Goal: Communication & Community: Answer question/provide support

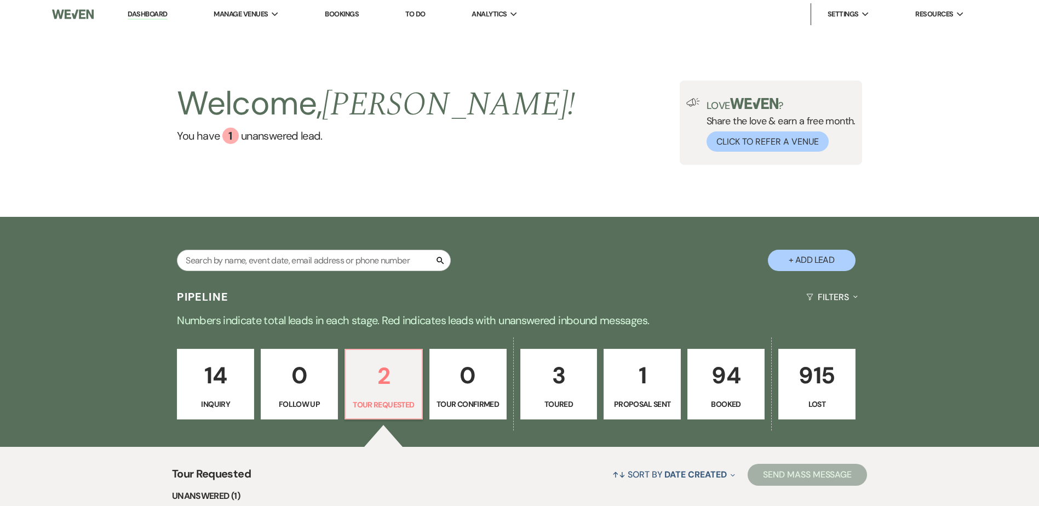
select select "2"
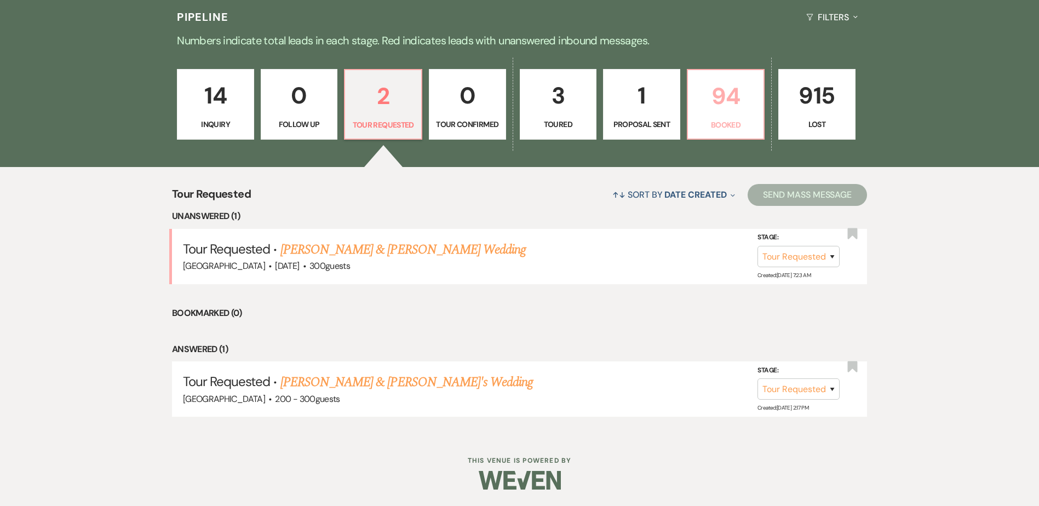
click at [709, 112] on p "94" at bounding box center [726, 96] width 63 height 37
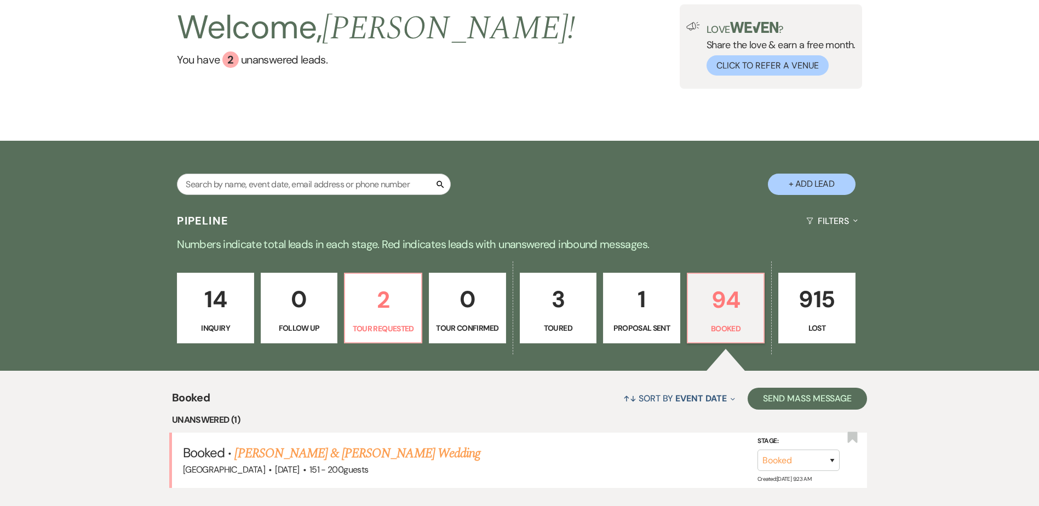
scroll to position [280, 0]
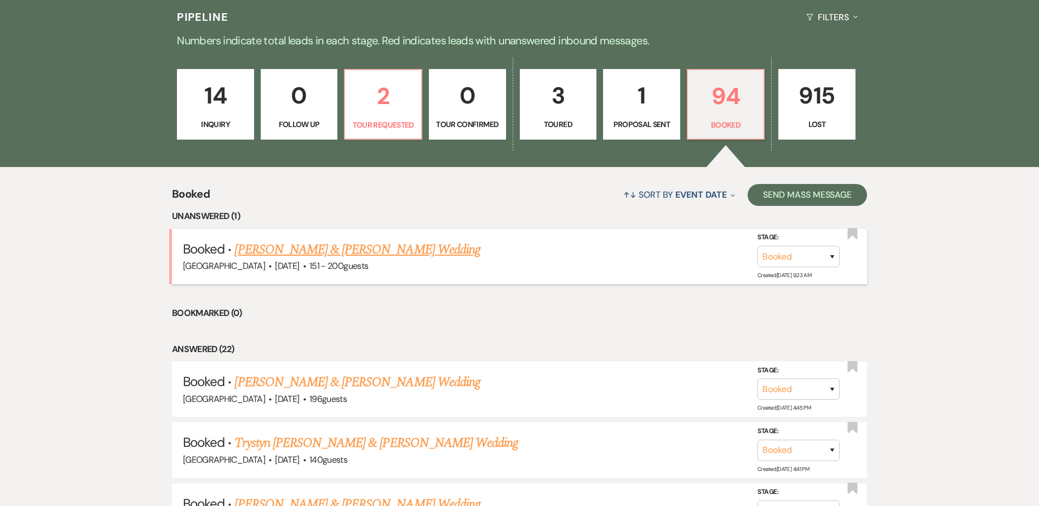
click at [370, 245] on link "[PERSON_NAME] & [PERSON_NAME] Wedding" at bounding box center [357, 250] width 245 height 20
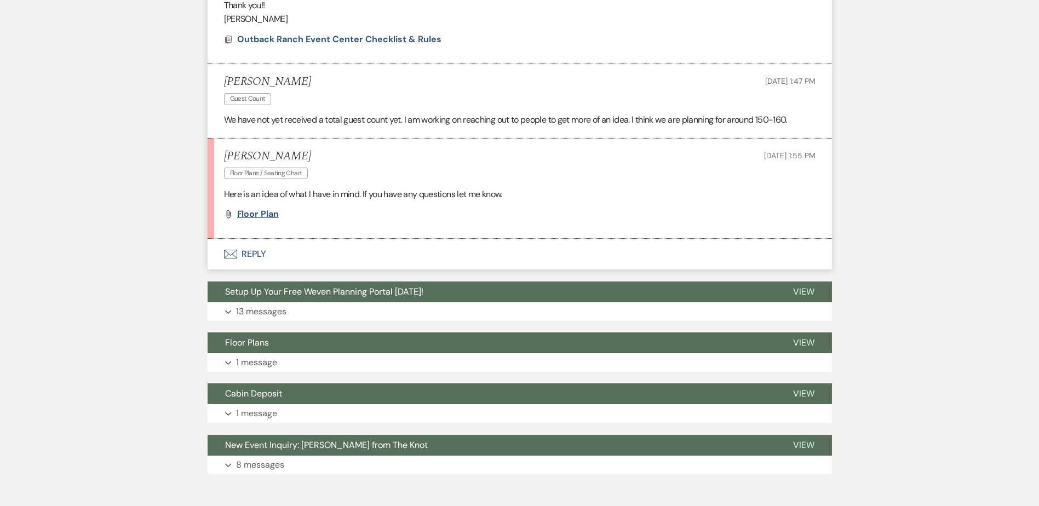
click at [259, 213] on span "Floor plan" at bounding box center [258, 214] width 42 height 12
click at [917, 202] on div "Messages Tasks Payments Vendors Rental Overview Timeline Docs & Files Contacts …" at bounding box center [519, 99] width 1039 height 783
click at [257, 216] on span "Floor plan" at bounding box center [258, 215] width 42 height 12
click at [880, 308] on div "Messages Tasks Payments Vendors Rental Overview Timeline Docs & Files Contacts …" at bounding box center [519, 99] width 1039 height 783
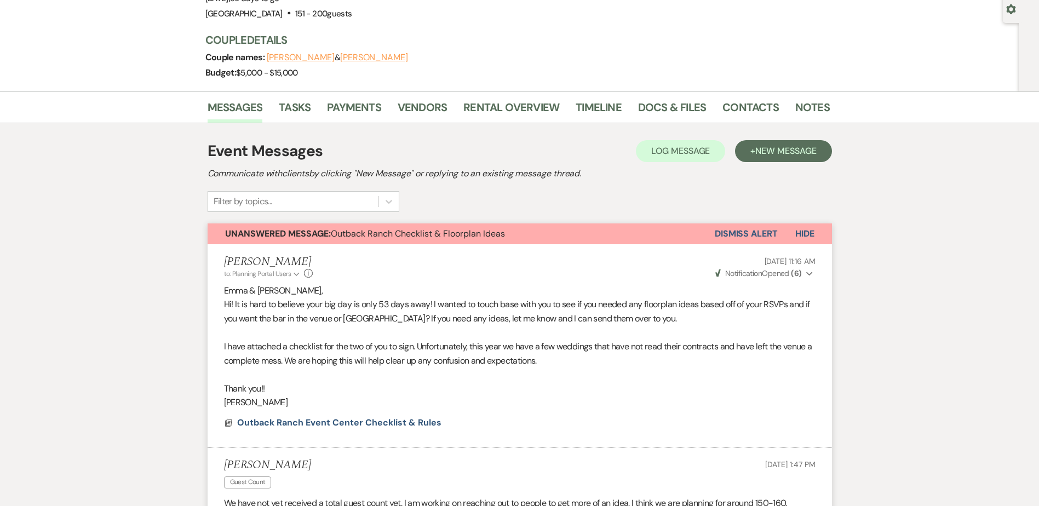
scroll to position [104, 0]
click at [683, 106] on link "Docs & Files" at bounding box center [672, 111] width 68 height 24
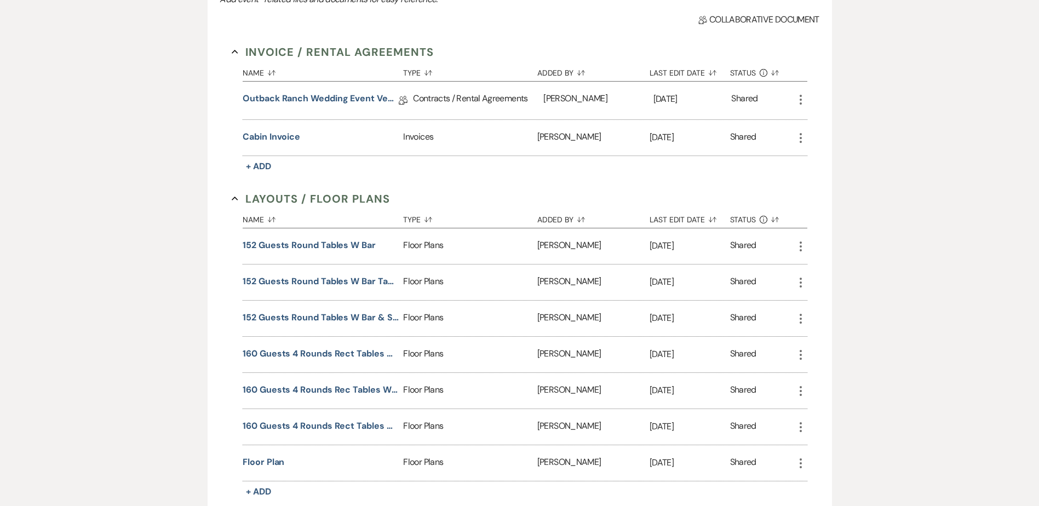
scroll to position [293, 0]
click at [295, 245] on button "152 Guests Round Tables w Bar" at bounding box center [309, 244] width 133 height 13
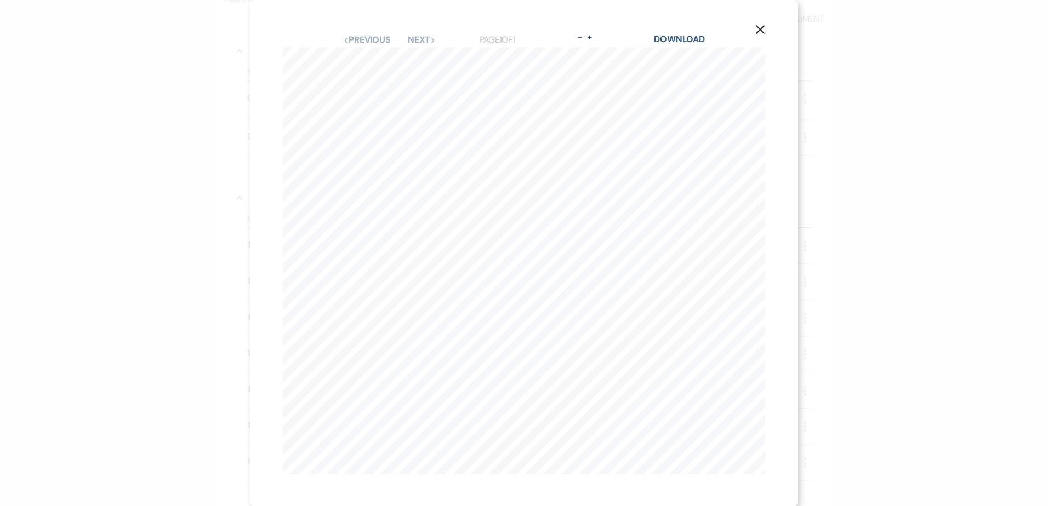
click at [760, 28] on icon "X" at bounding box center [760, 30] width 10 height 10
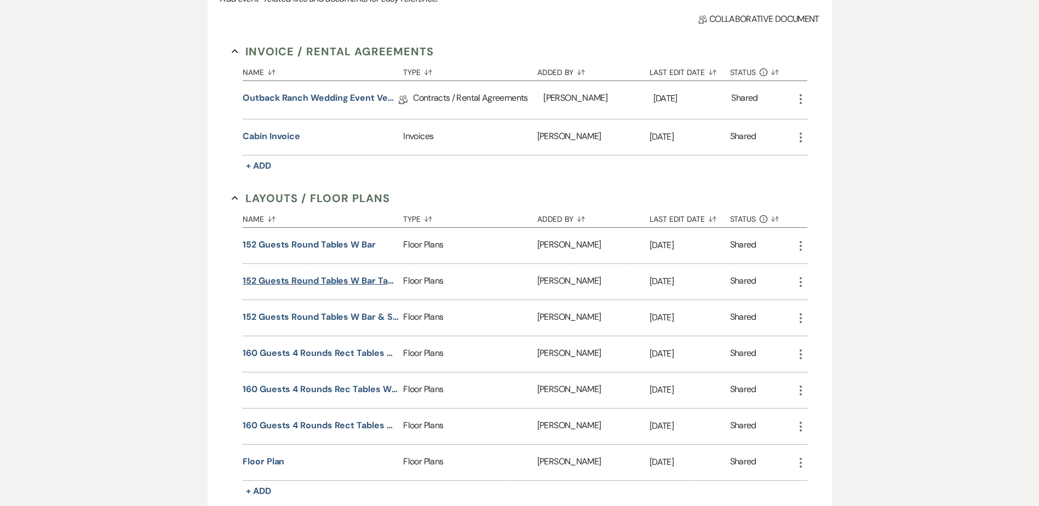
click at [308, 278] on button "152 Guests Round Tables w Bar Tables Offset" at bounding box center [321, 281] width 156 height 13
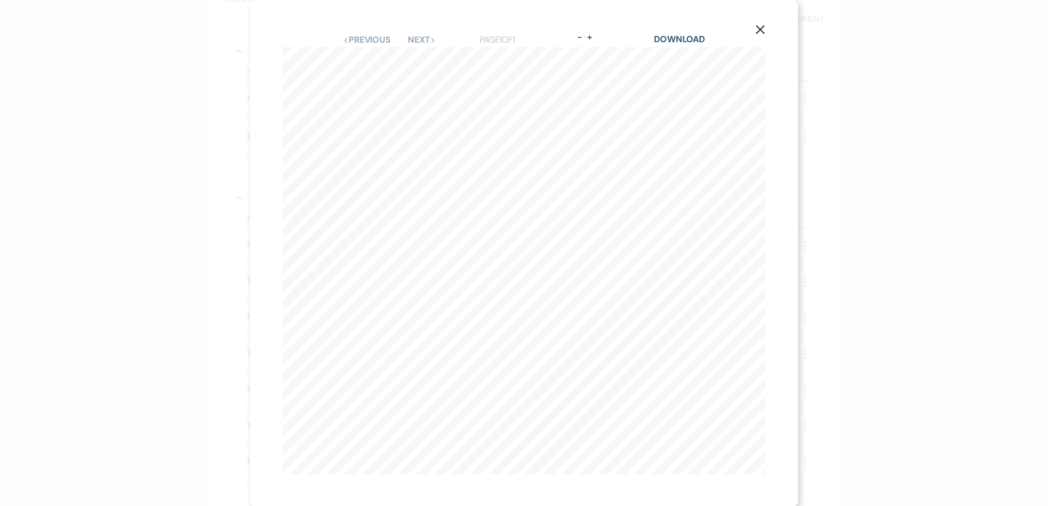
click at [757, 31] on use "button" at bounding box center [760, 29] width 9 height 9
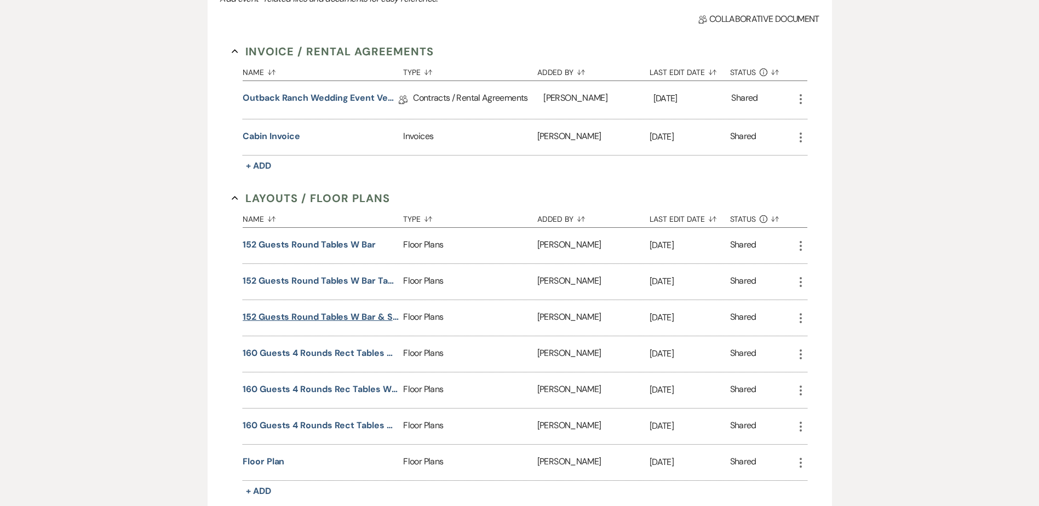
click at [362, 315] on button "152 Guests Round Tables w Bar & Sweetheart Table" at bounding box center [321, 317] width 156 height 13
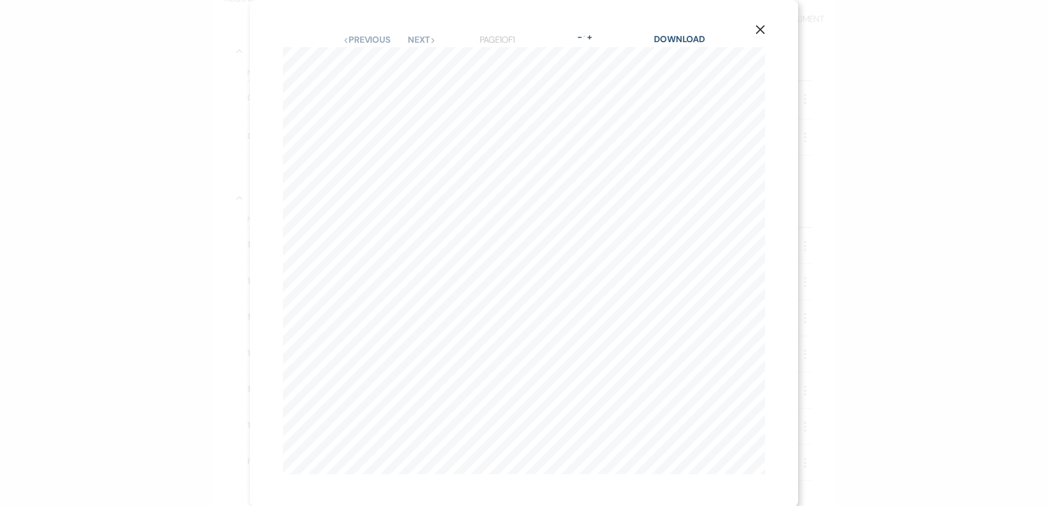
click at [758, 30] on icon "X" at bounding box center [760, 30] width 10 height 10
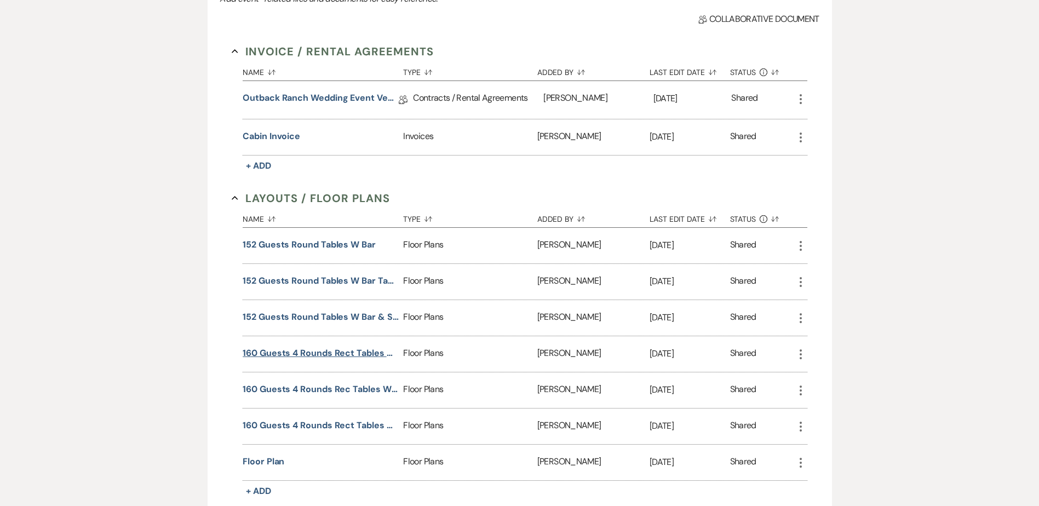
click at [343, 350] on button "160 Guests 4 Rounds Rect Tables w Bar & Guest DJ" at bounding box center [321, 353] width 156 height 13
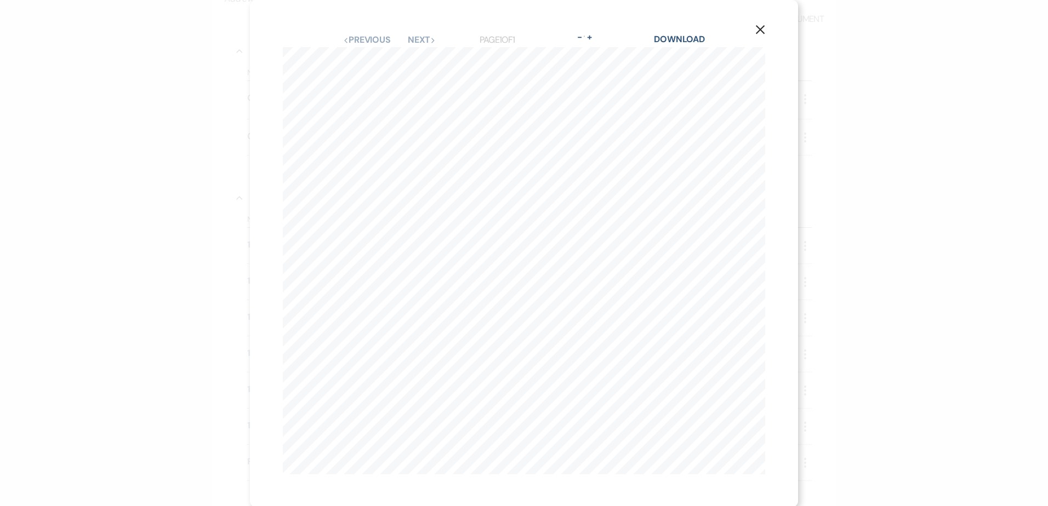
click at [758, 30] on icon "X" at bounding box center [760, 30] width 10 height 10
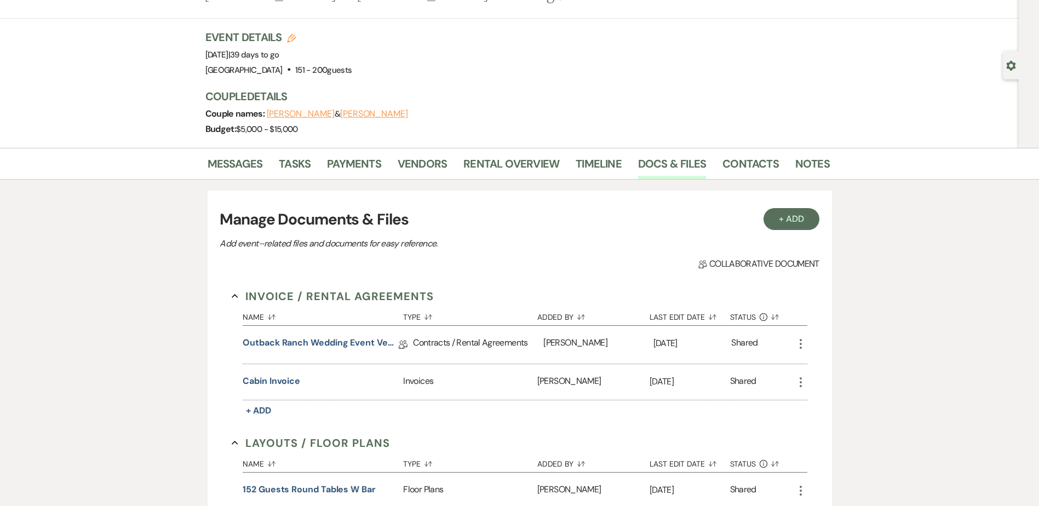
scroll to position [0, 0]
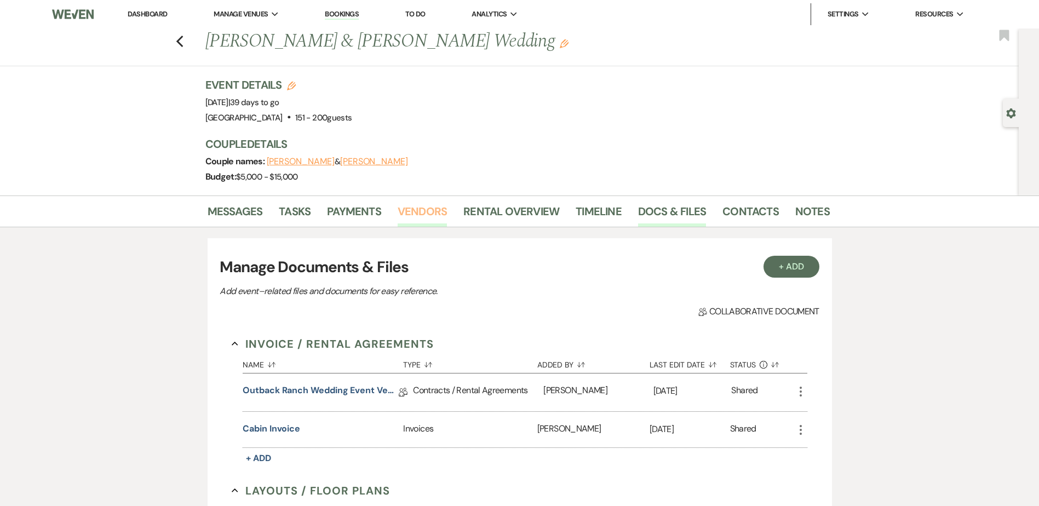
click at [427, 215] on link "Vendors" at bounding box center [422, 215] width 49 height 24
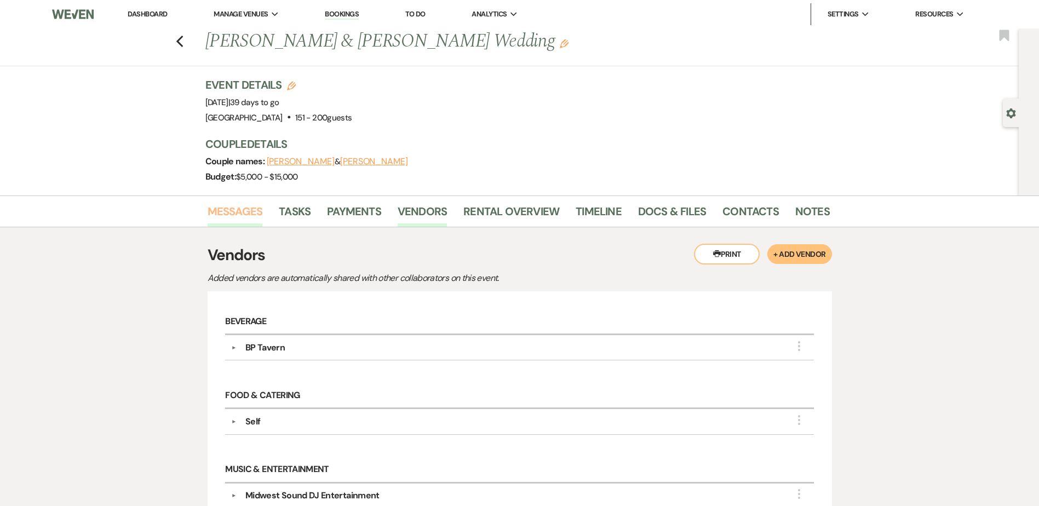
click at [244, 213] on link "Messages" at bounding box center [235, 215] width 55 height 24
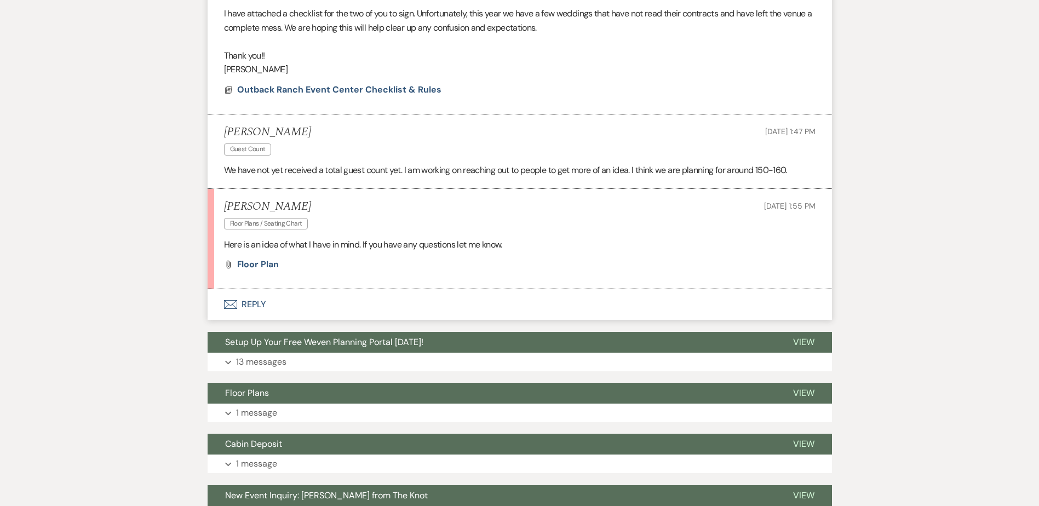
scroll to position [438, 0]
click at [259, 304] on button "Envelope Reply" at bounding box center [520, 304] width 625 height 31
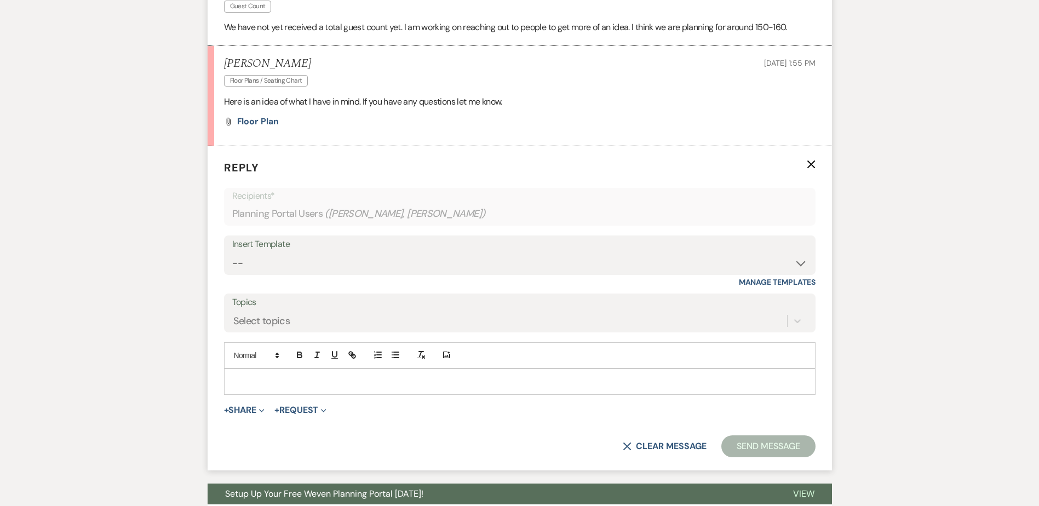
scroll to position [587, 0]
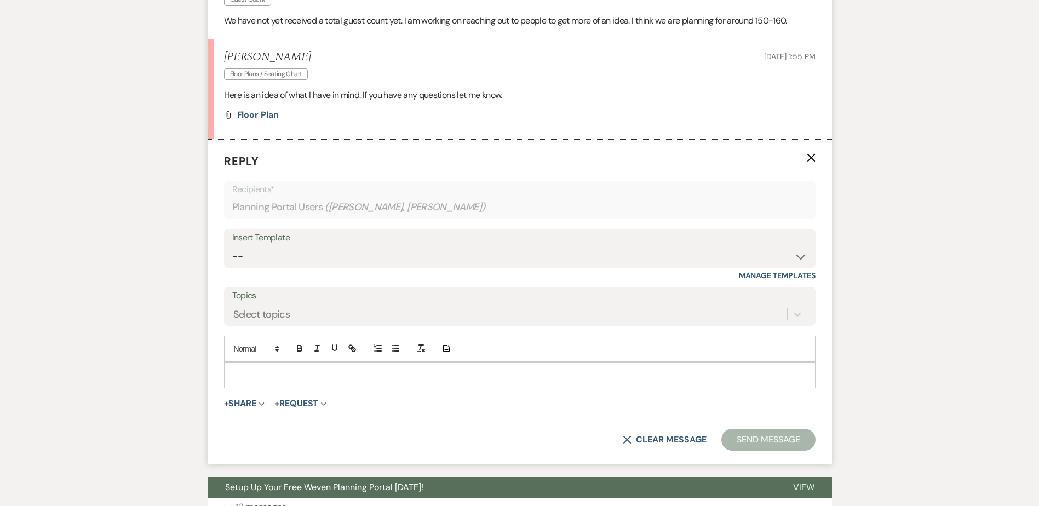
click at [253, 373] on p at bounding box center [520, 375] width 574 height 12
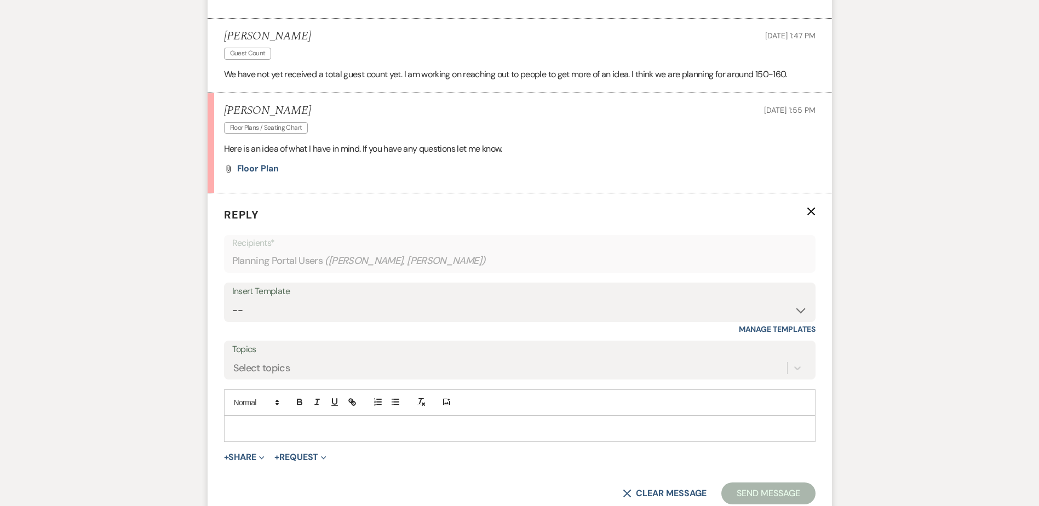
scroll to position [533, 0]
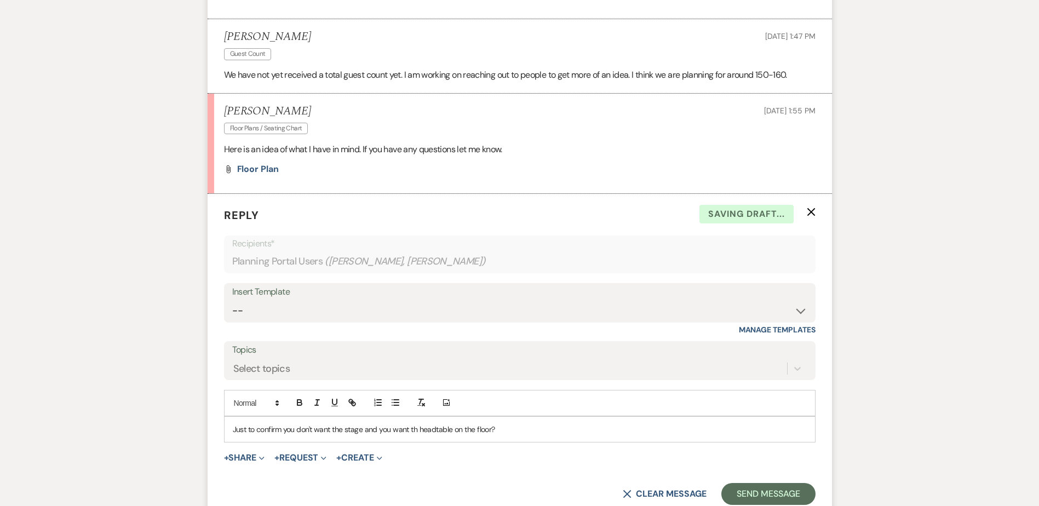
drag, startPoint x: 417, startPoint y: 431, endPoint x: 415, endPoint y: 444, distance: 13.8
click at [532, 430] on p "Just to confirm you don't want the stage and you want the head table on the flo…" at bounding box center [520, 430] width 574 height 12
click at [532, 427] on p "Just to confirm you don't want the stage, and you want the head table on the fl…" at bounding box center [520, 430] width 574 height 12
click at [688, 430] on p "Just to confirm you don't want the stage, and you want the head table on the fl…" at bounding box center [520, 430] width 574 height 12
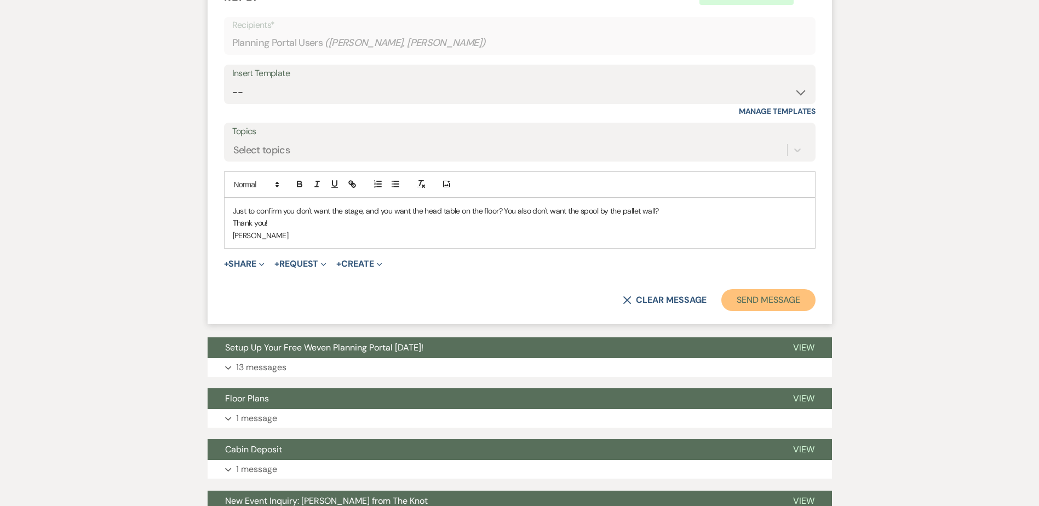
click at [781, 306] on button "Send Message" at bounding box center [769, 300] width 94 height 22
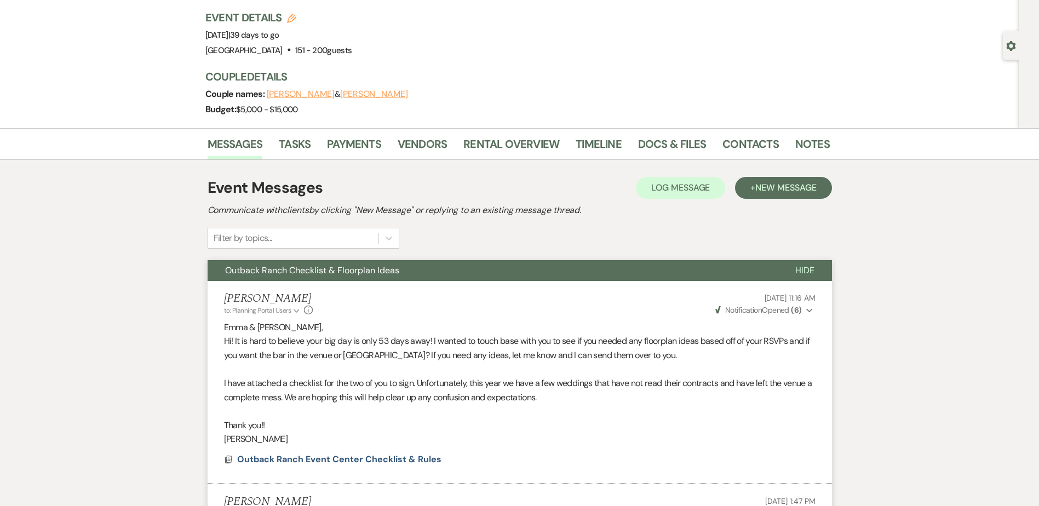
scroll to position [0, 0]
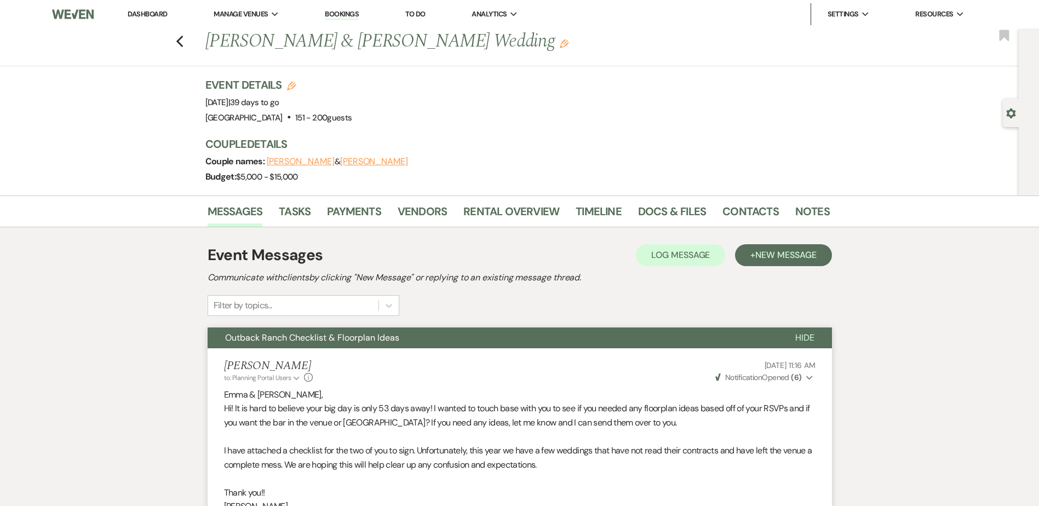
click at [159, 13] on link "Dashboard" at bounding box center [147, 13] width 39 height 9
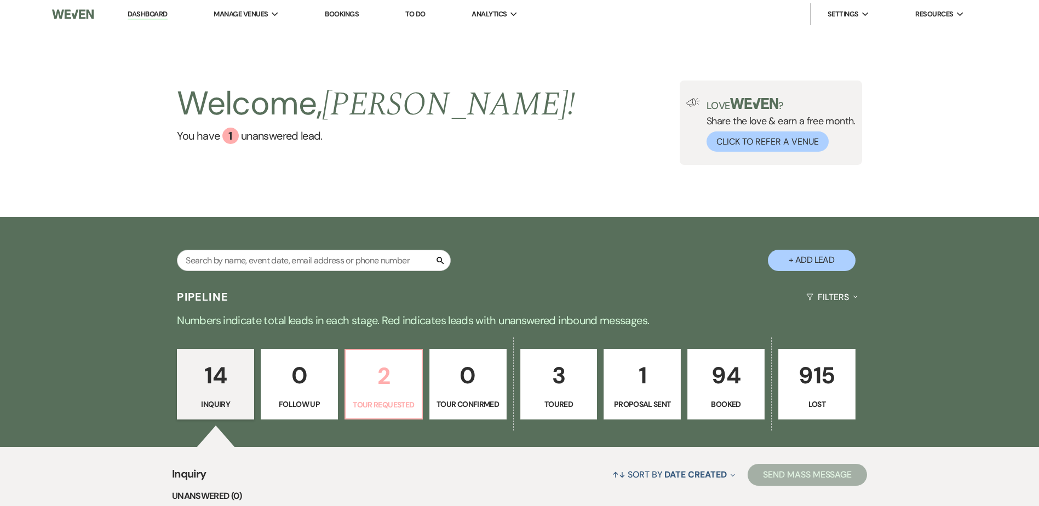
click at [379, 369] on p "2" at bounding box center [383, 376] width 63 height 37
select select "2"
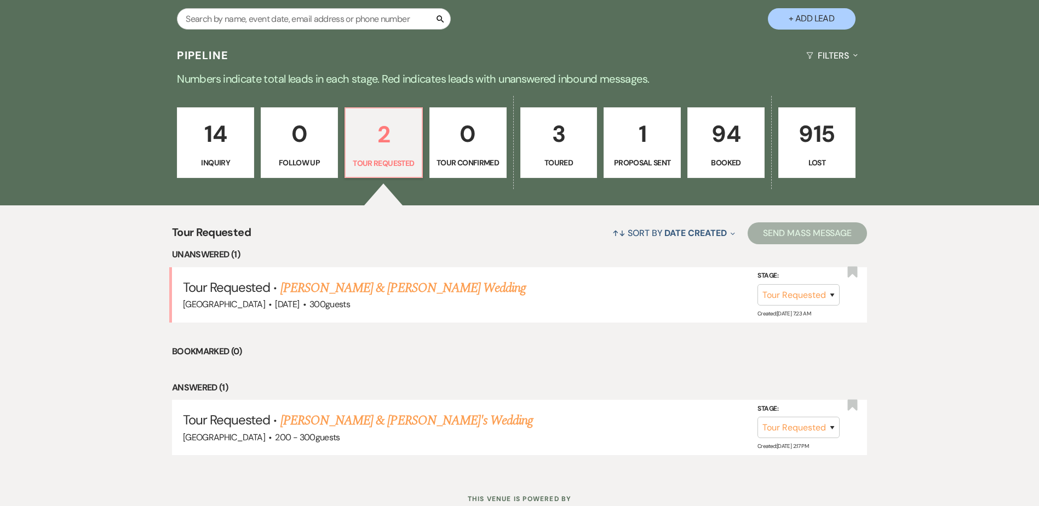
scroll to position [280, 0]
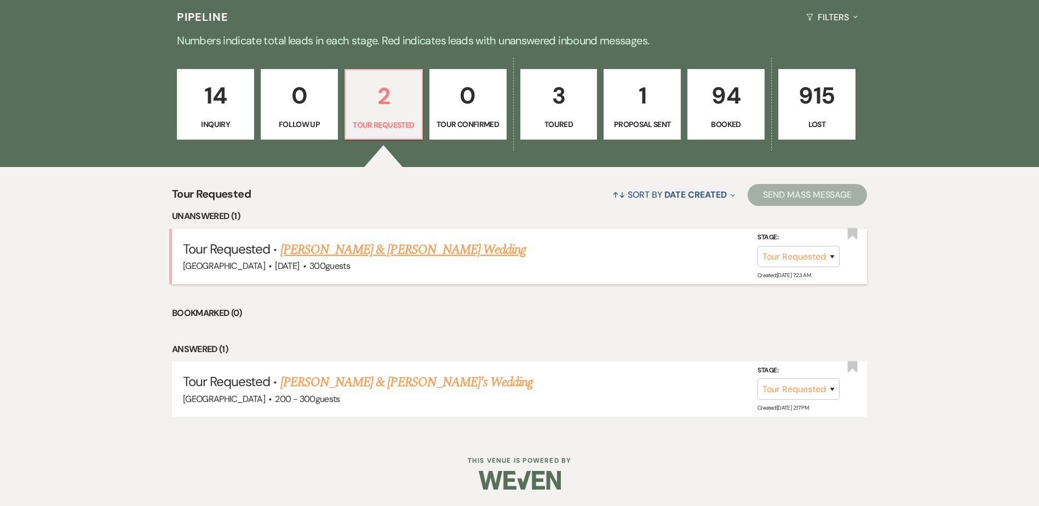
click at [410, 241] on link "[PERSON_NAME] & [PERSON_NAME] Wedding" at bounding box center [403, 250] width 245 height 20
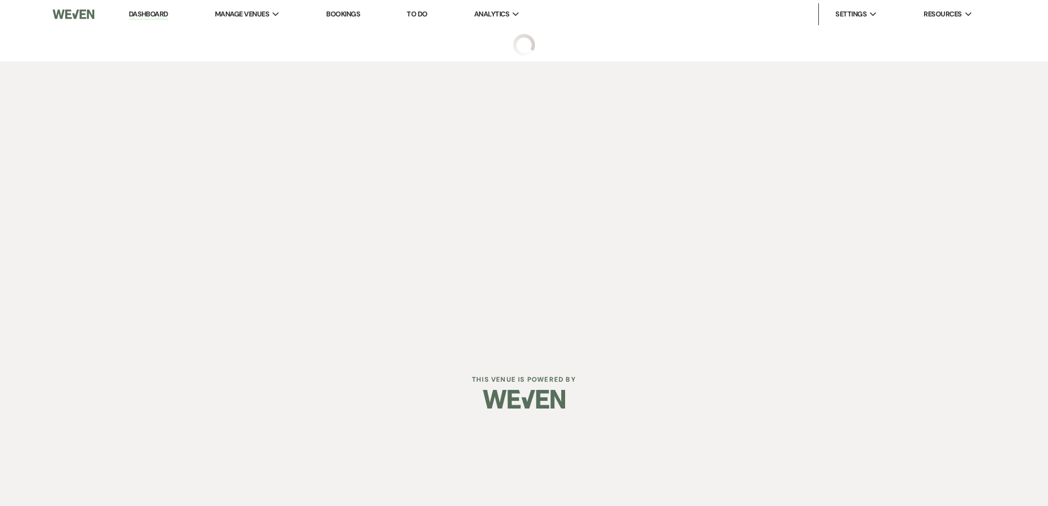
select select "2"
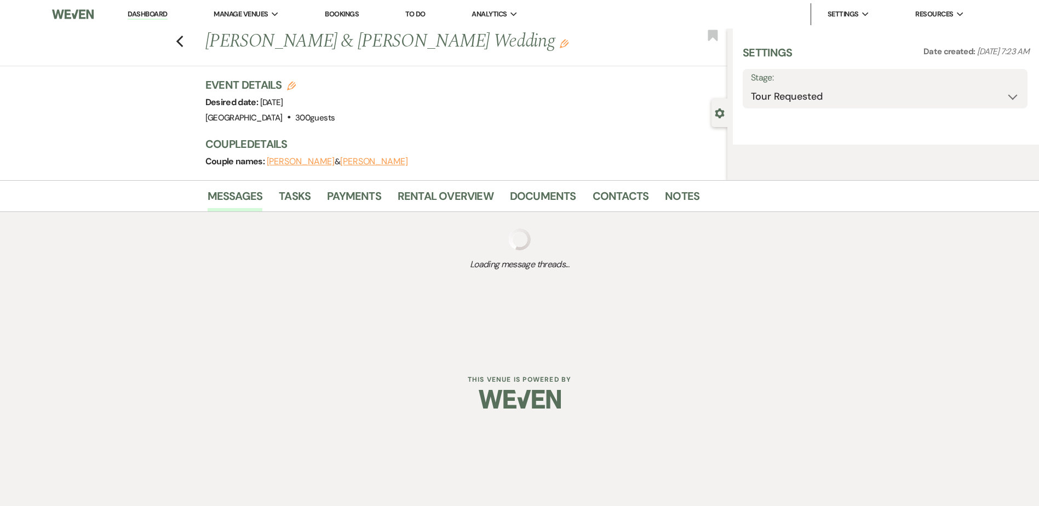
select select "5"
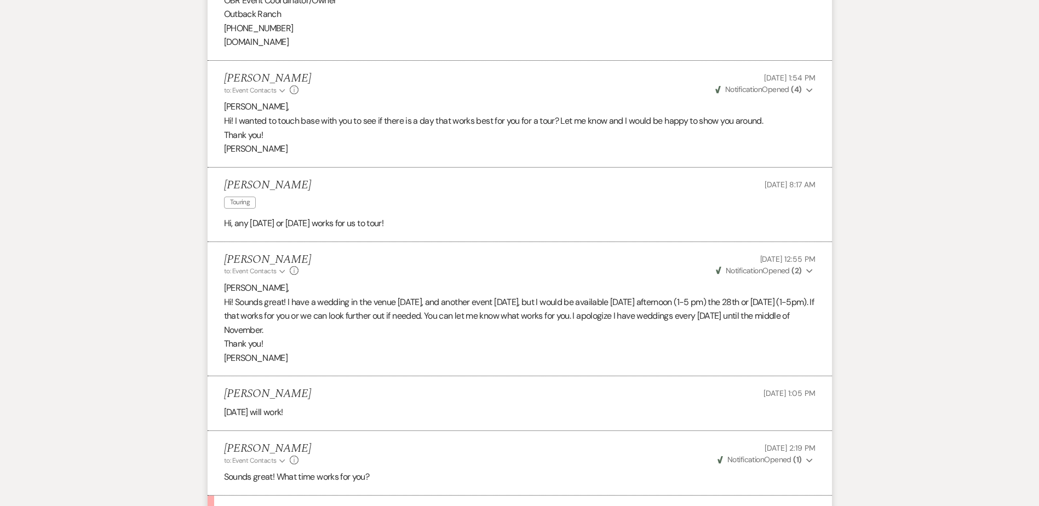
scroll to position [1350, 0]
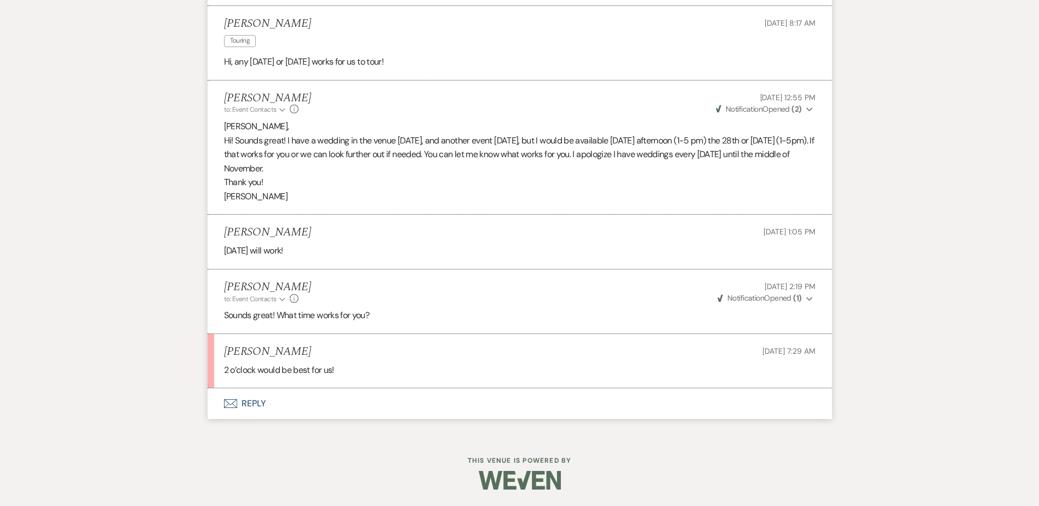
click at [281, 407] on button "Envelope Reply" at bounding box center [520, 404] width 625 height 31
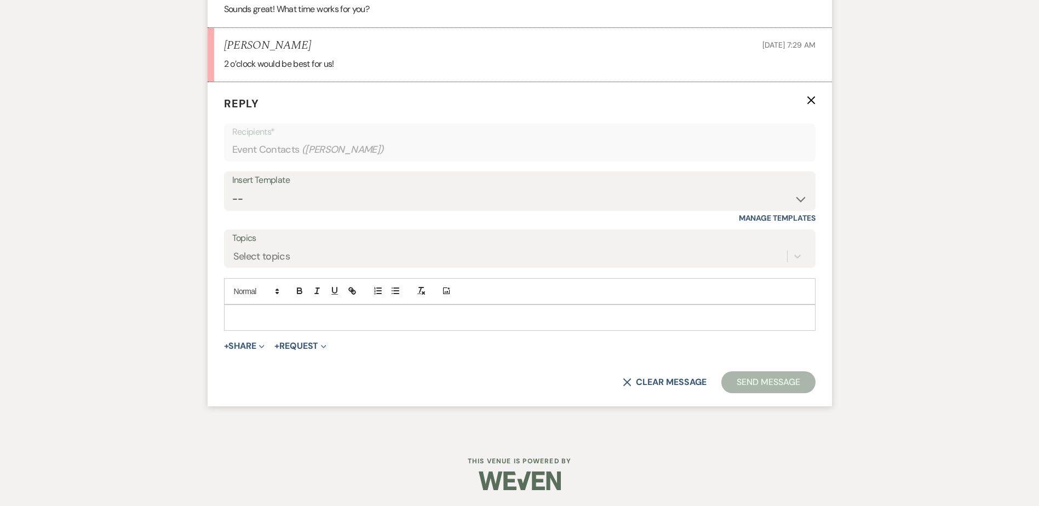
scroll to position [1647, 0]
click at [259, 315] on div at bounding box center [520, 317] width 591 height 25
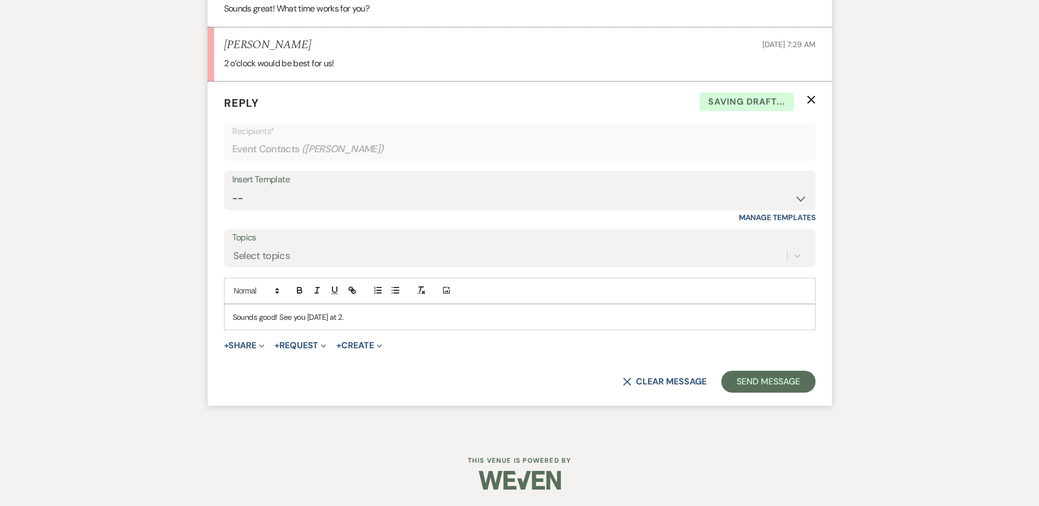
click at [376, 319] on div "Sounds good! See you [DATE] at 2." at bounding box center [520, 317] width 591 height 25
click at [778, 378] on button "Send Message" at bounding box center [769, 382] width 94 height 22
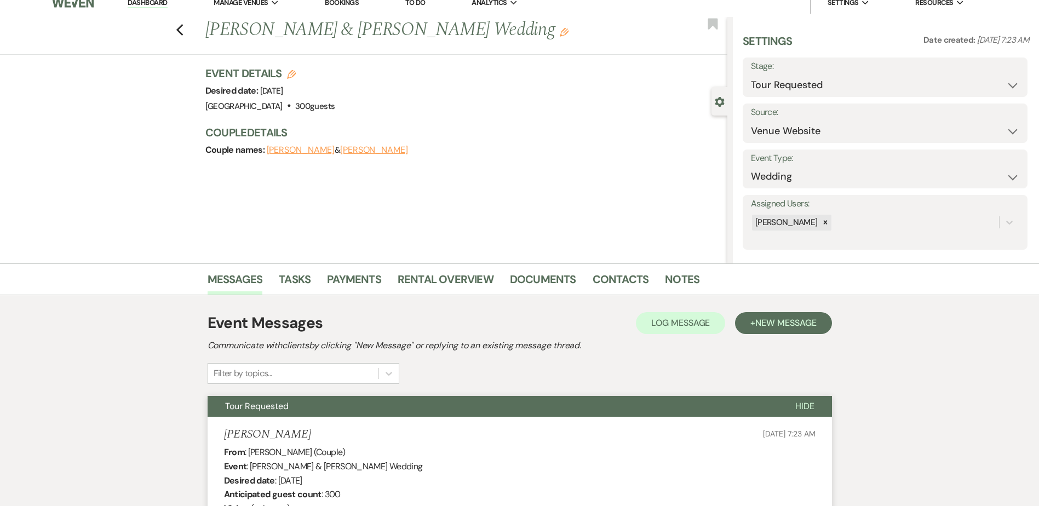
scroll to position [0, 0]
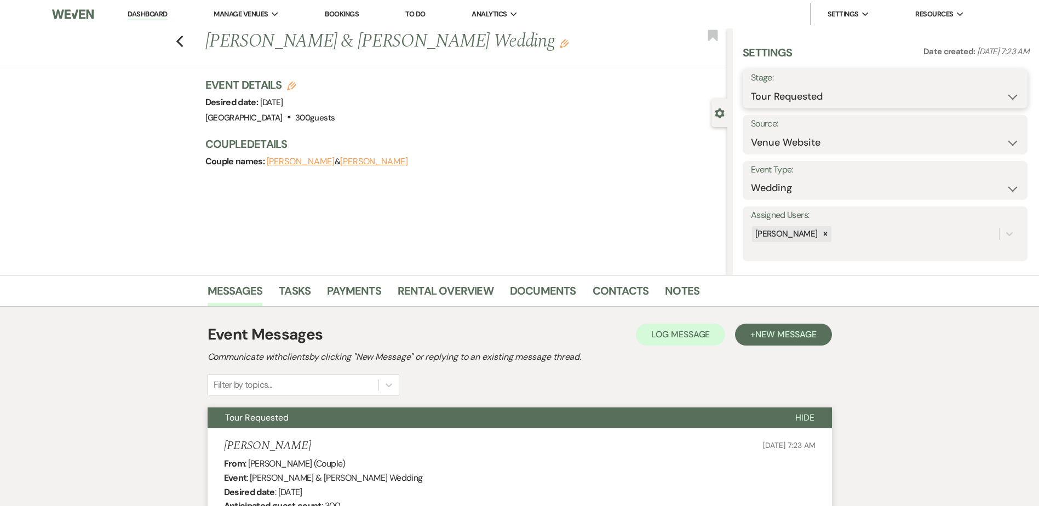
click at [815, 96] on select "Inquiry Follow Up Tour Requested Tour Confirmed Toured Proposal Sent Booked Lost" at bounding box center [885, 96] width 269 height 21
select select "4"
click at [751, 86] on select "Inquiry Follow Up Tour Requested Tour Confirmed Toured Proposal Sent Booked Lost" at bounding box center [885, 96] width 269 height 21
click at [978, 91] on button "Save" at bounding box center [997, 89] width 62 height 22
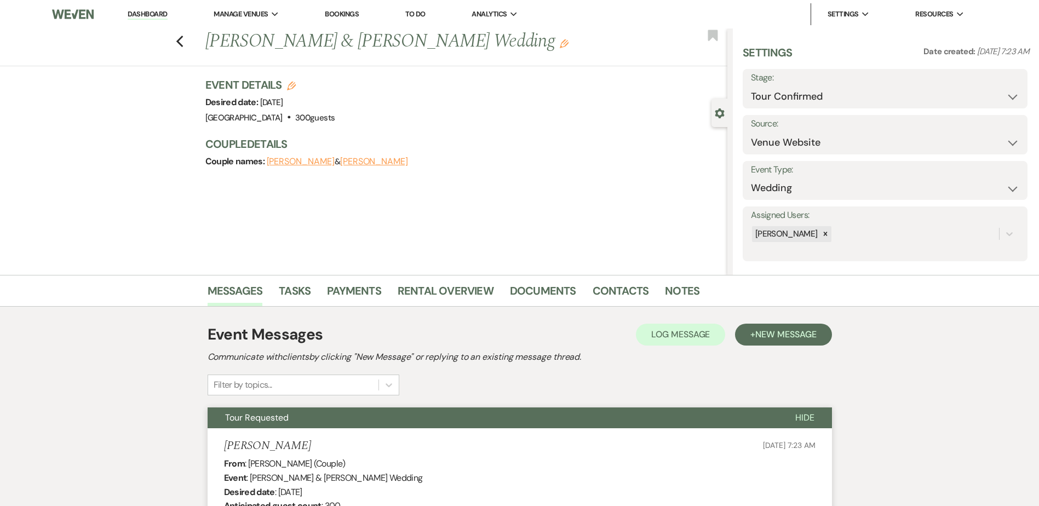
click at [152, 14] on link "Dashboard" at bounding box center [147, 14] width 39 height 10
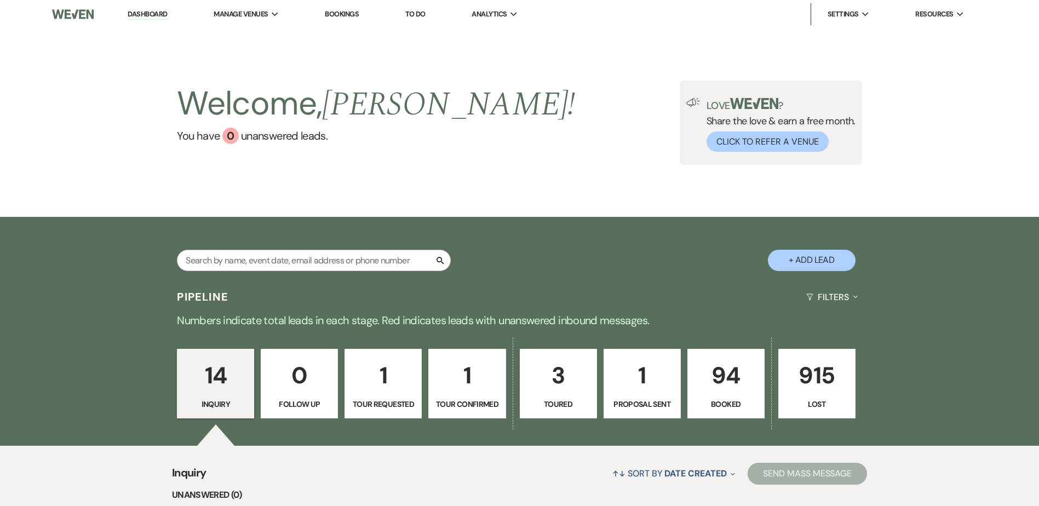
click at [629, 393] on p "1" at bounding box center [642, 375] width 63 height 37
select select "6"
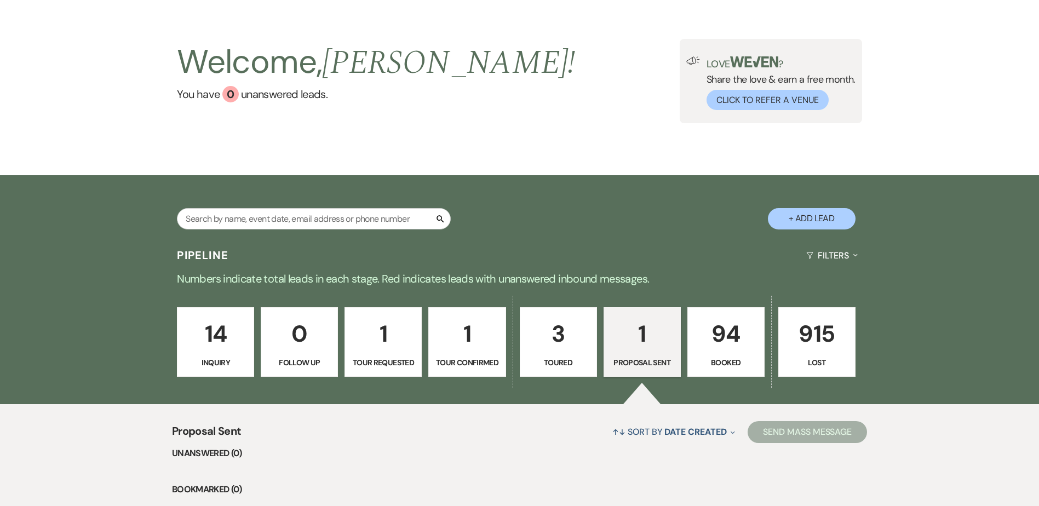
scroll to position [218, 0]
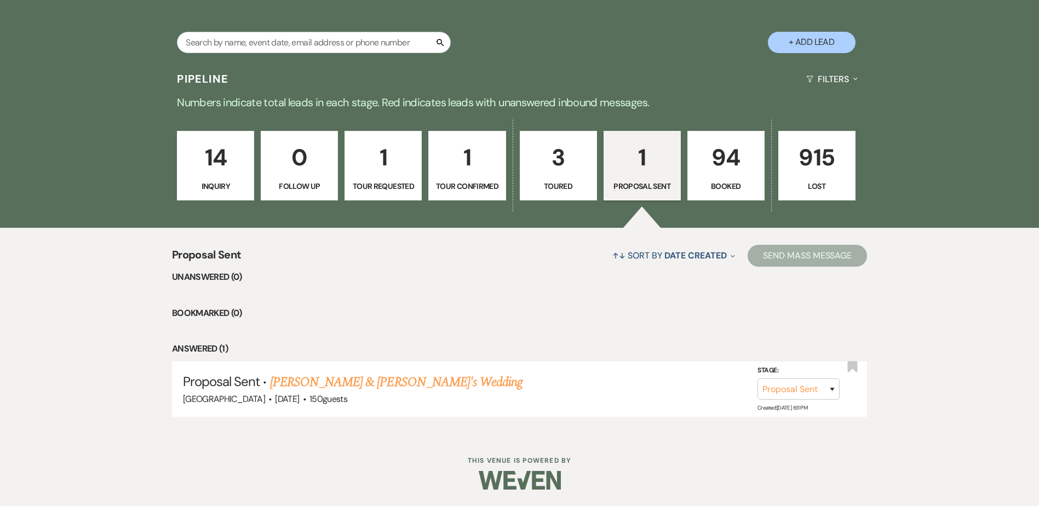
click at [352, 373] on link "[PERSON_NAME] & [PERSON_NAME]'s Wedding" at bounding box center [396, 383] width 253 height 20
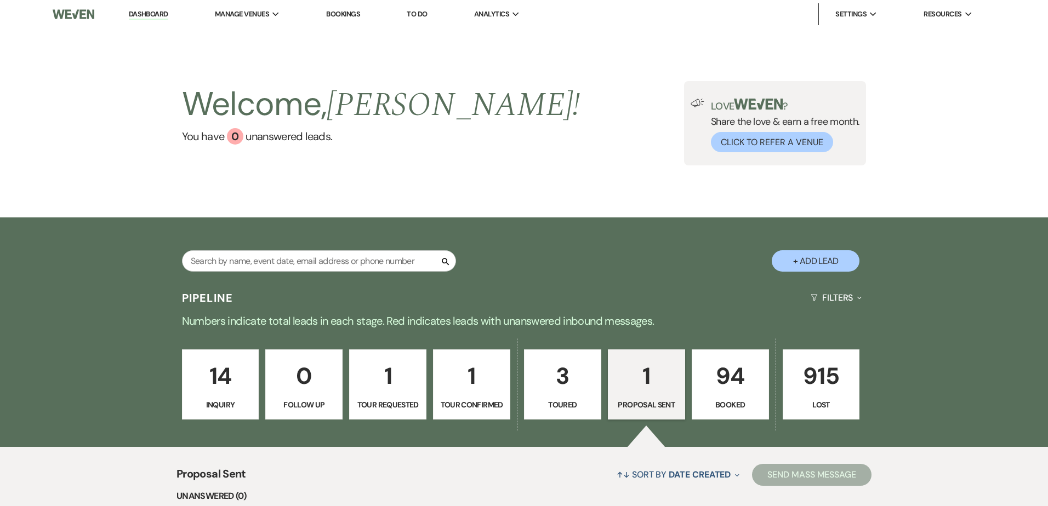
select select "6"
select select "5"
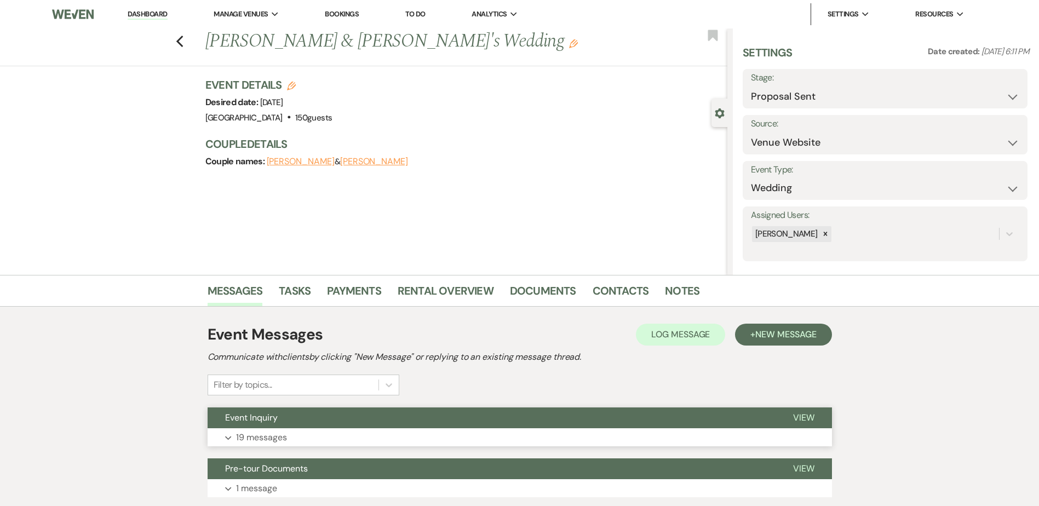
click at [344, 419] on button "Event Inquiry" at bounding box center [492, 418] width 568 height 21
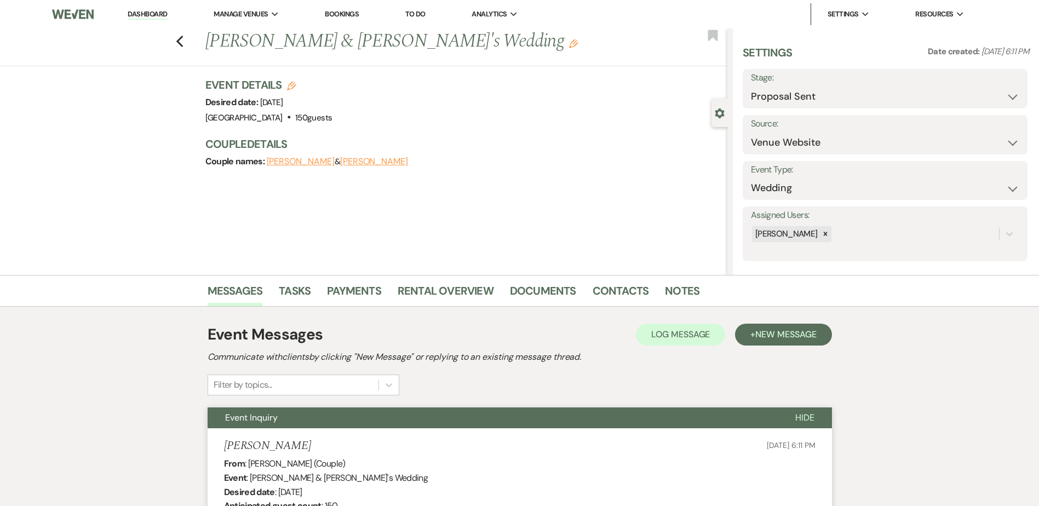
click at [159, 15] on link "Dashboard" at bounding box center [147, 14] width 39 height 10
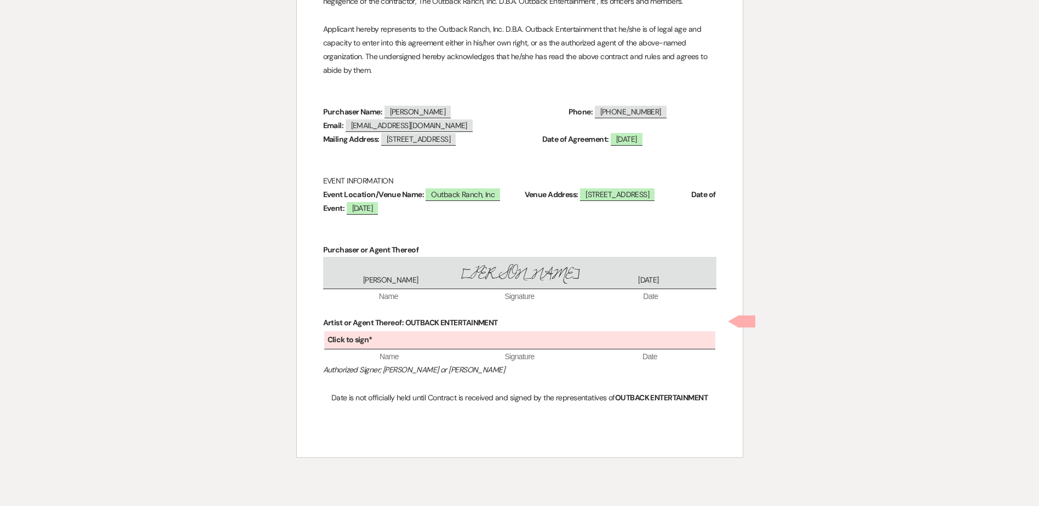
scroll to position [2231, 0]
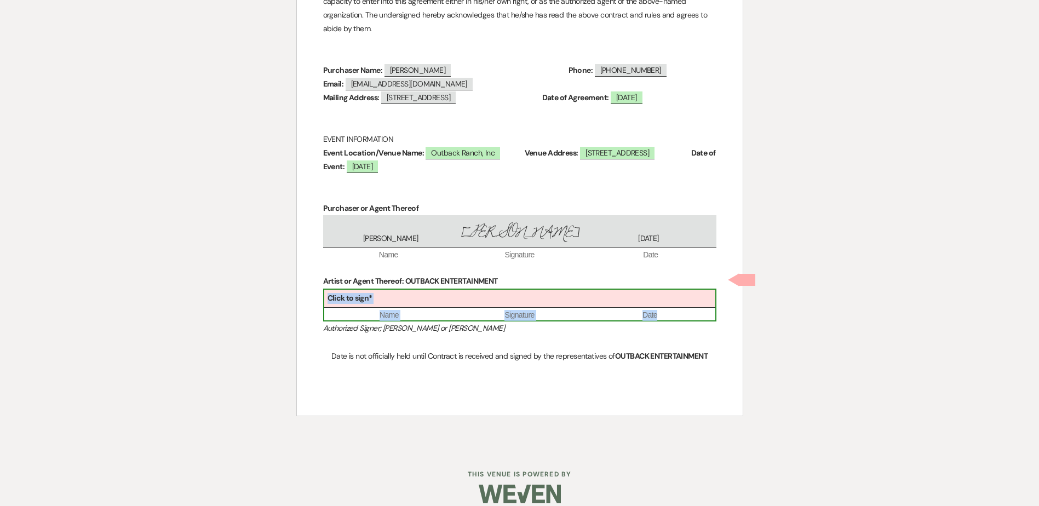
click at [499, 290] on div "Click to sign*" at bounding box center [519, 299] width 391 height 18
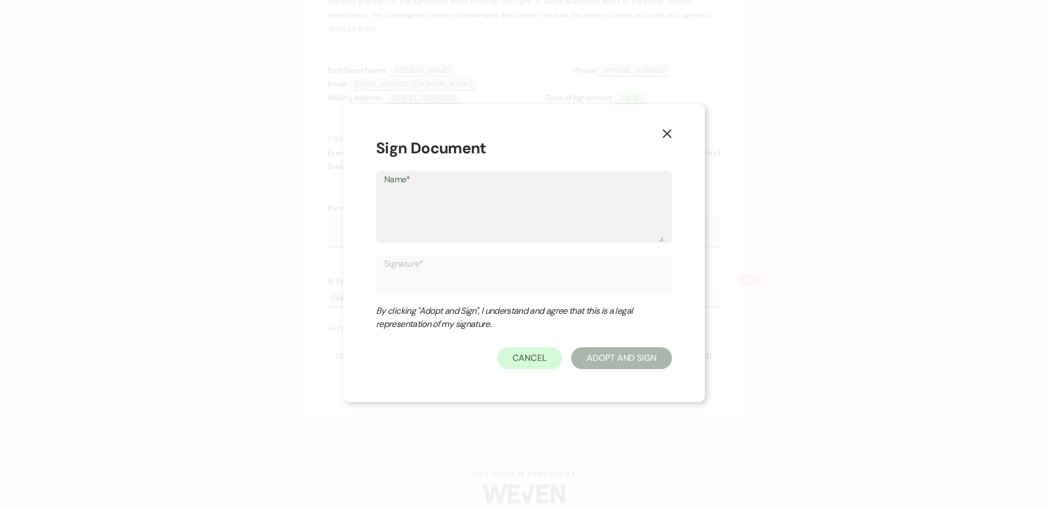
type textarea "H"
type input "H"
type textarea "Ho"
type input "Ho"
type textarea "Hol"
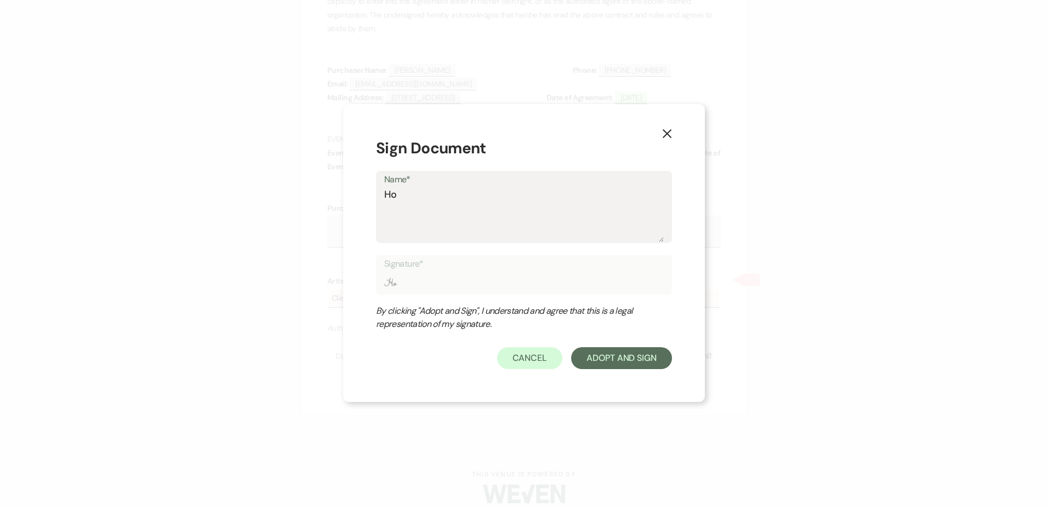
type input "Hol"
type textarea "Holl"
type input "[PERSON_NAME]"
type textarea "[PERSON_NAME]"
type input "[PERSON_NAME]"
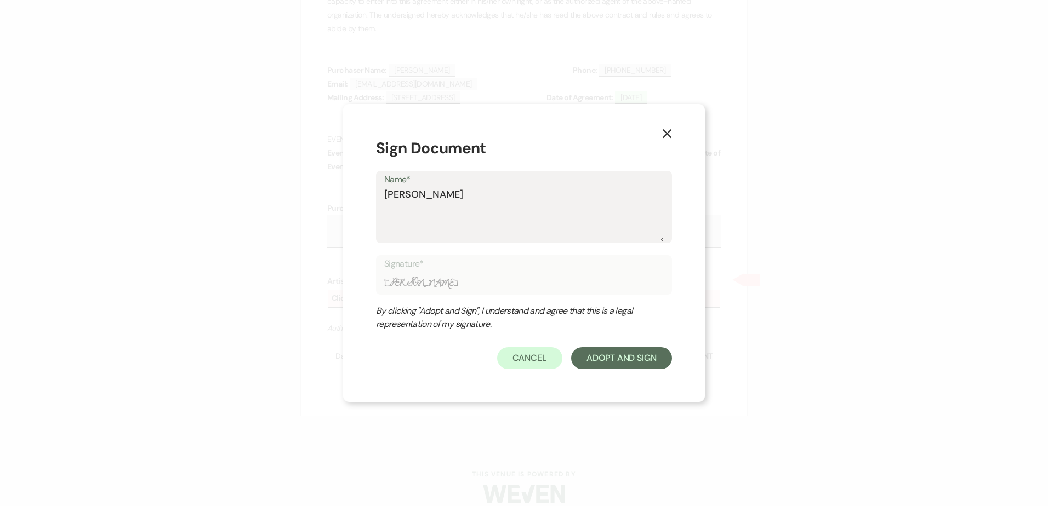
type textarea "[PERSON_NAME]"
type input "[PERSON_NAME]"
type textarea "Holly A"
type input "Holly A"
type textarea "Holly A"
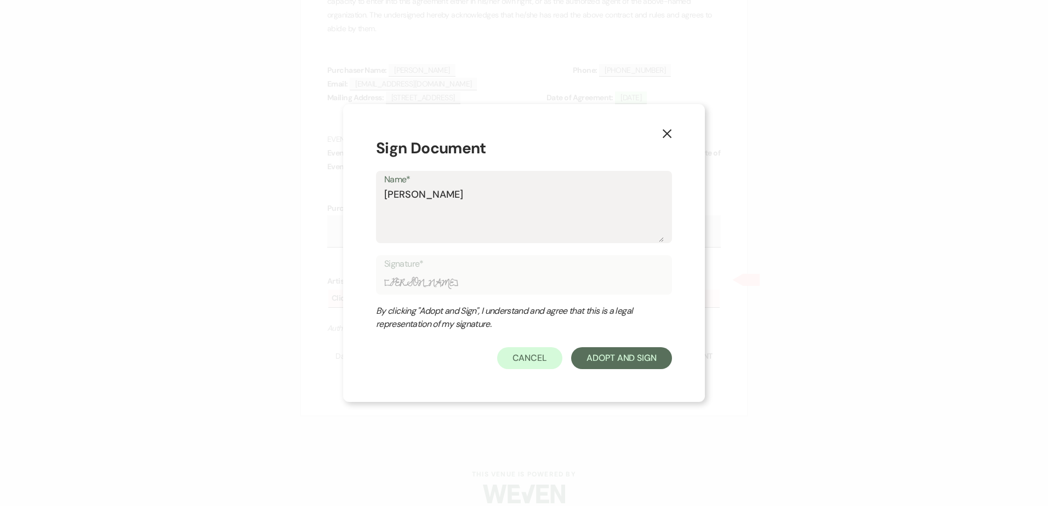
type input "Holly A"
type textarea "Holly A W"
type input "Holly A W"
type textarea "Holly A Wi"
type input "Holly A Wi"
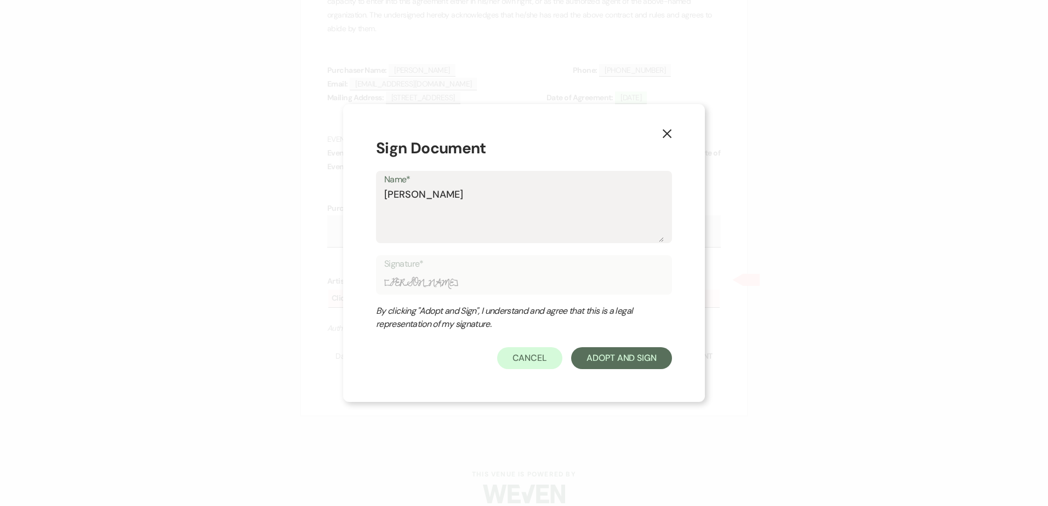
type textarea "Holly A Wie"
type input "Holly A Wie"
type textarea "Holly A Wies"
type input "Holly A Wies"
type textarea "Holly A Wiese"
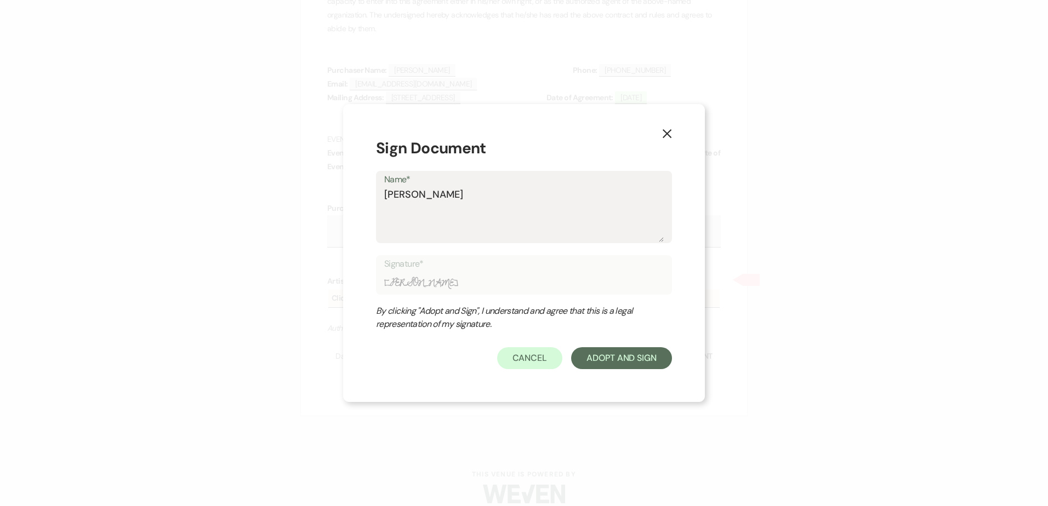
type input "Holly A Wiese"
type textarea "Holly A Wieser"
type input "Holly A Wieser"
type textarea "Holly A Wieser"
click at [644, 359] on button "Adopt And Sign" at bounding box center [621, 358] width 101 height 22
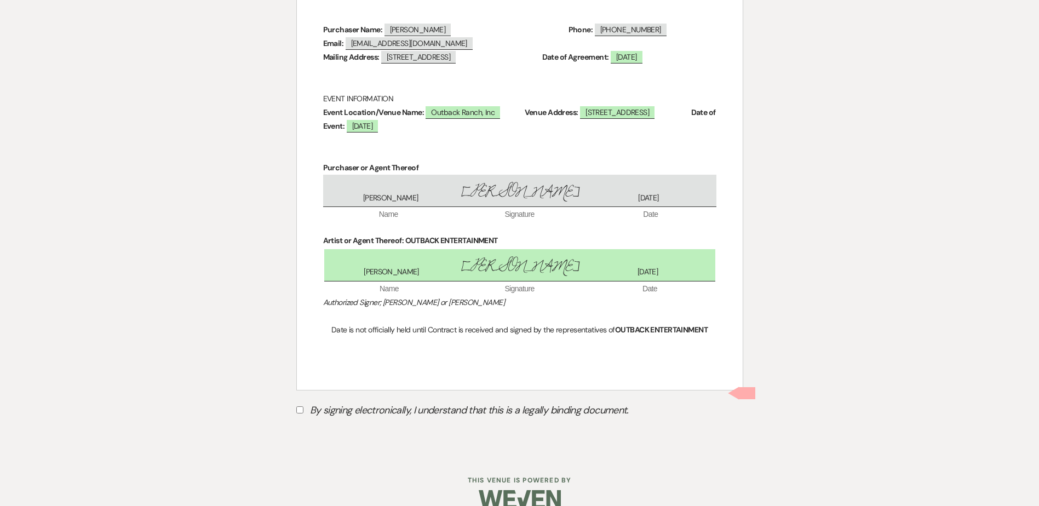
scroll to position [2277, 0]
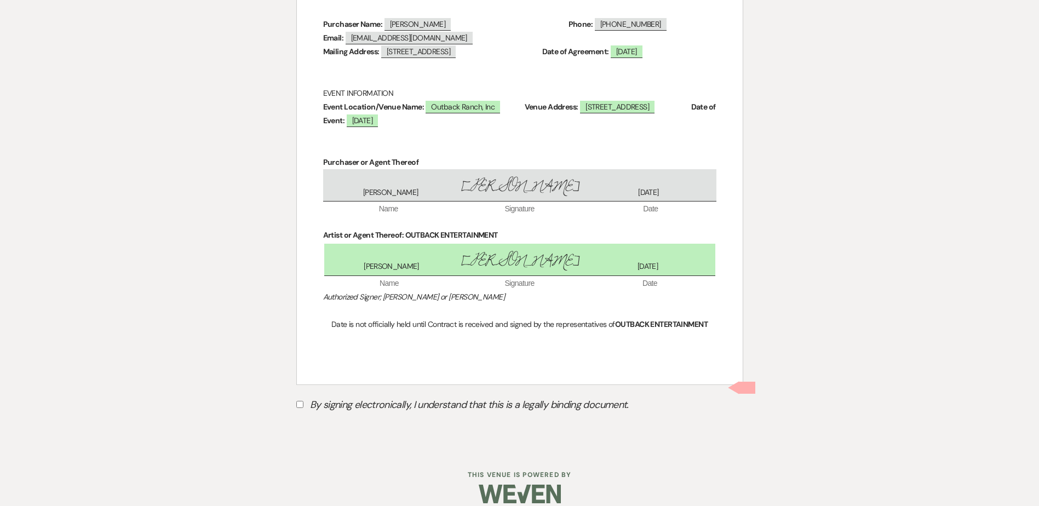
click at [302, 401] on input "By signing electronically, I understand that this is a legally binding document." at bounding box center [299, 404] width 7 height 7
checkbox input "true"
click at [349, 424] on button "Submit" at bounding box center [334, 432] width 77 height 20
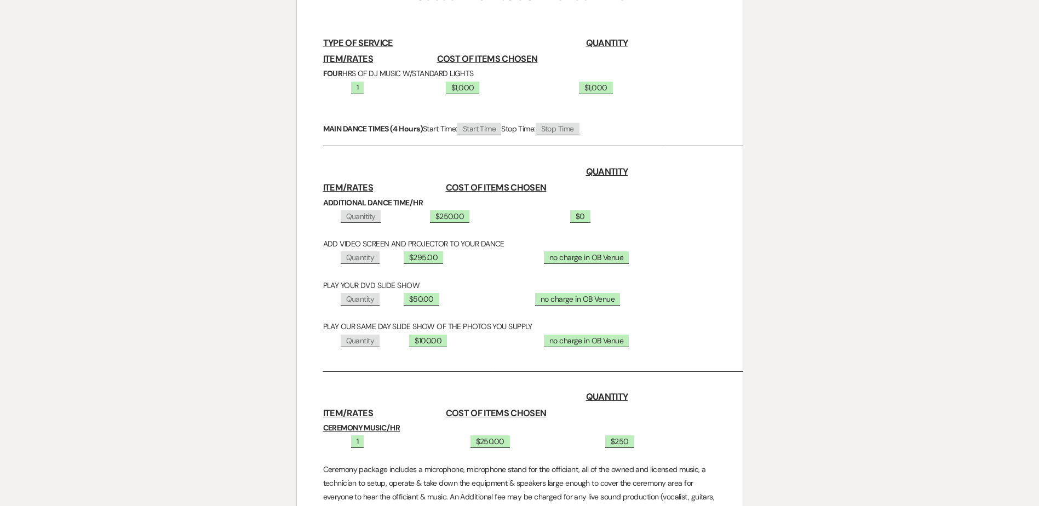
scroll to position [0, 0]
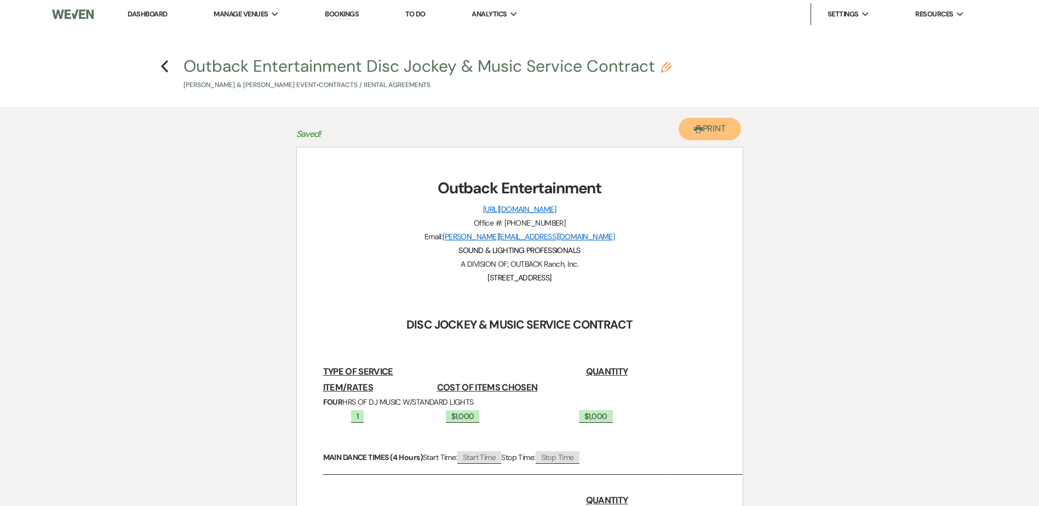
click at [727, 131] on button "Printer Print" at bounding box center [710, 129] width 63 height 22
click at [214, 64] on button "Outback Entertainment Disc Jockey & Music Service Contract Pencil Carter Morgan…" at bounding box center [428, 74] width 488 height 32
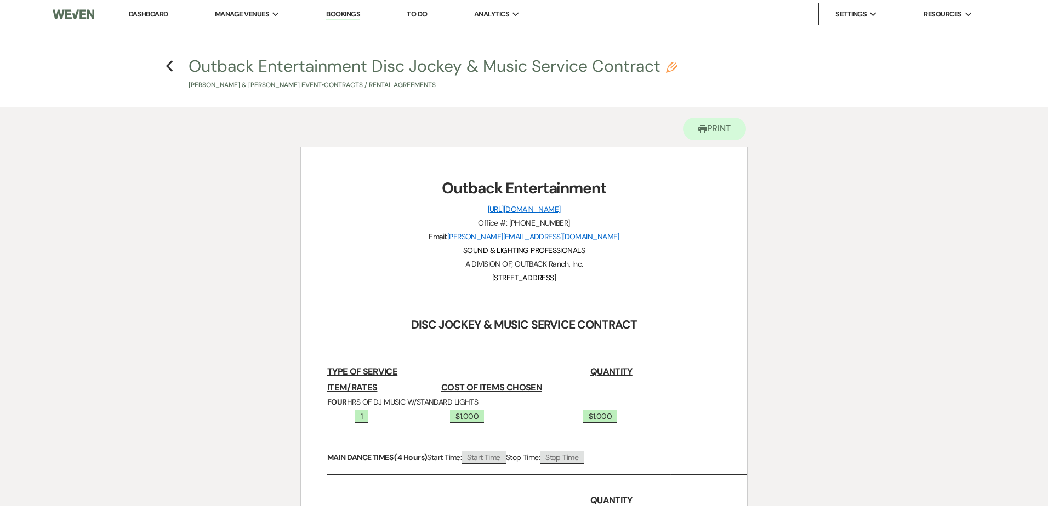
select select "10"
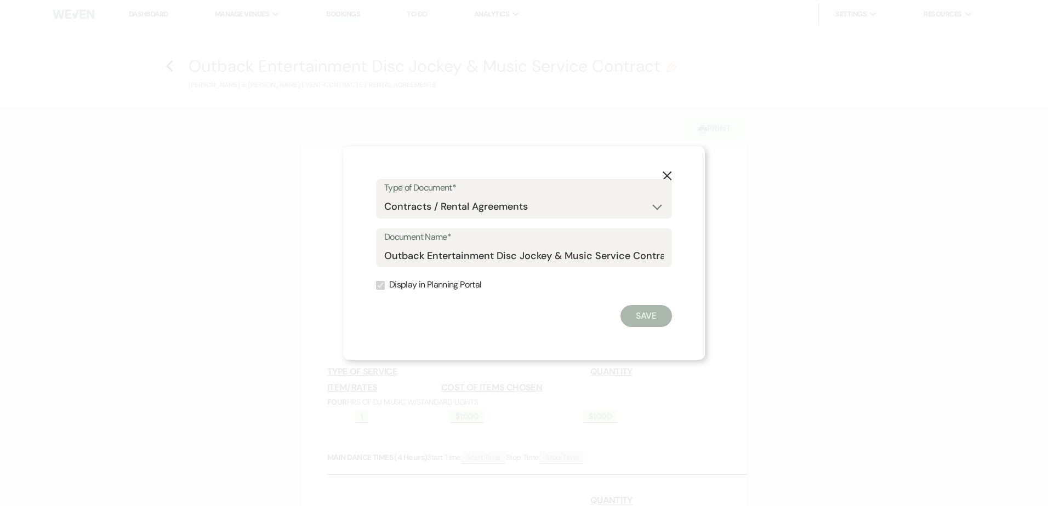
drag, startPoint x: 669, startPoint y: 176, endPoint x: 593, endPoint y: 166, distance: 75.7
click at [667, 176] on icon "X" at bounding box center [667, 176] width 10 height 10
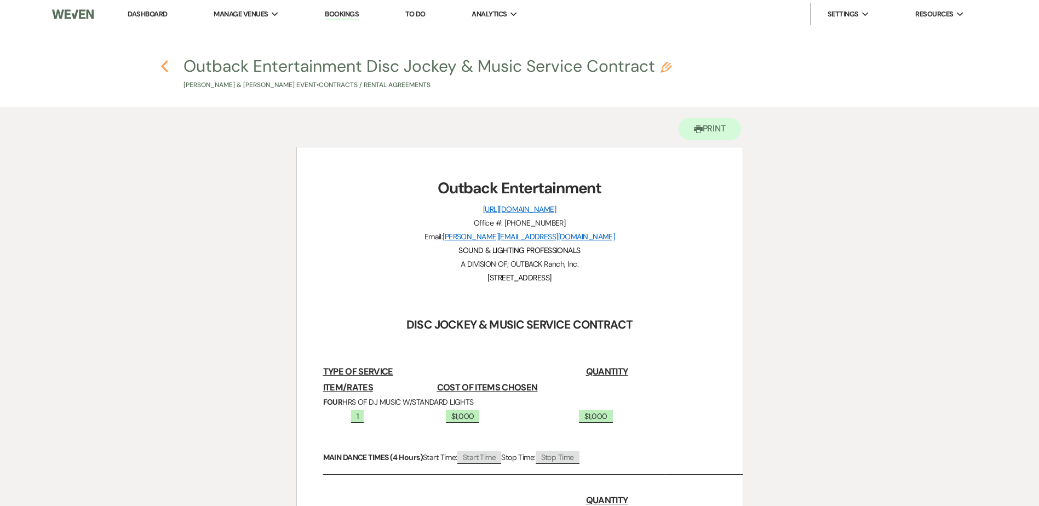
click at [165, 65] on icon "Previous" at bounding box center [165, 66] width 8 height 13
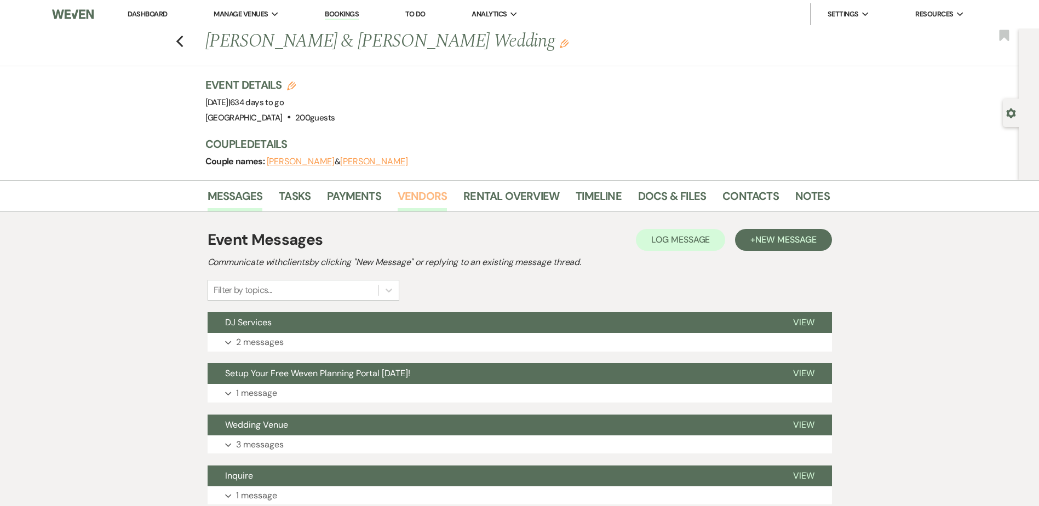
click at [418, 201] on link "Vendors" at bounding box center [422, 199] width 49 height 24
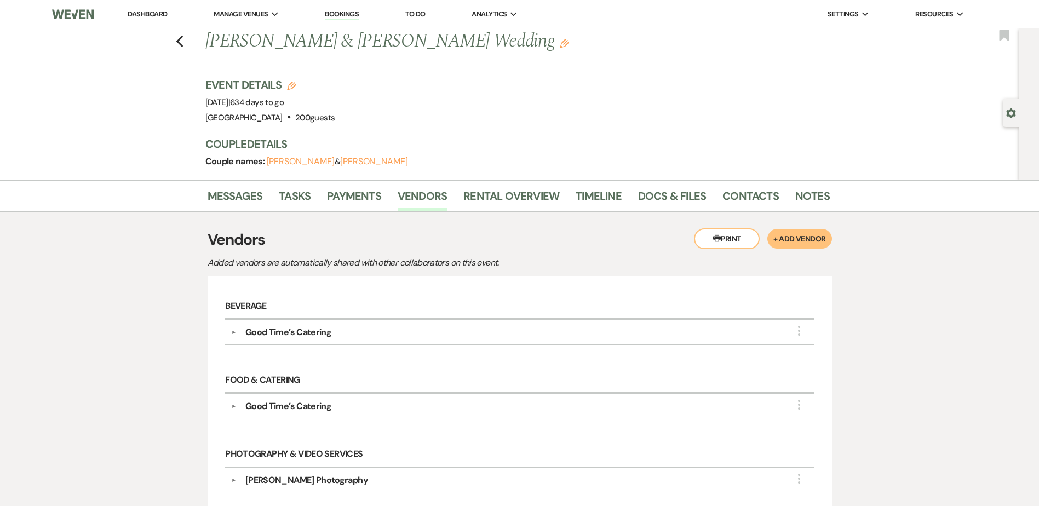
click at [801, 237] on button "+ Add Vendor" at bounding box center [800, 239] width 64 height 20
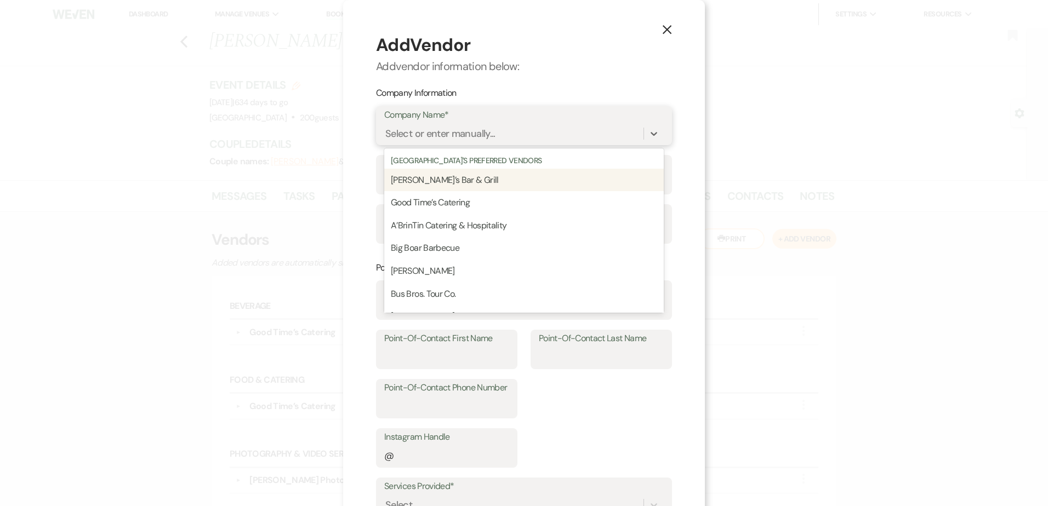
click at [418, 137] on div "Select or enter manually..." at bounding box center [440, 134] width 110 height 15
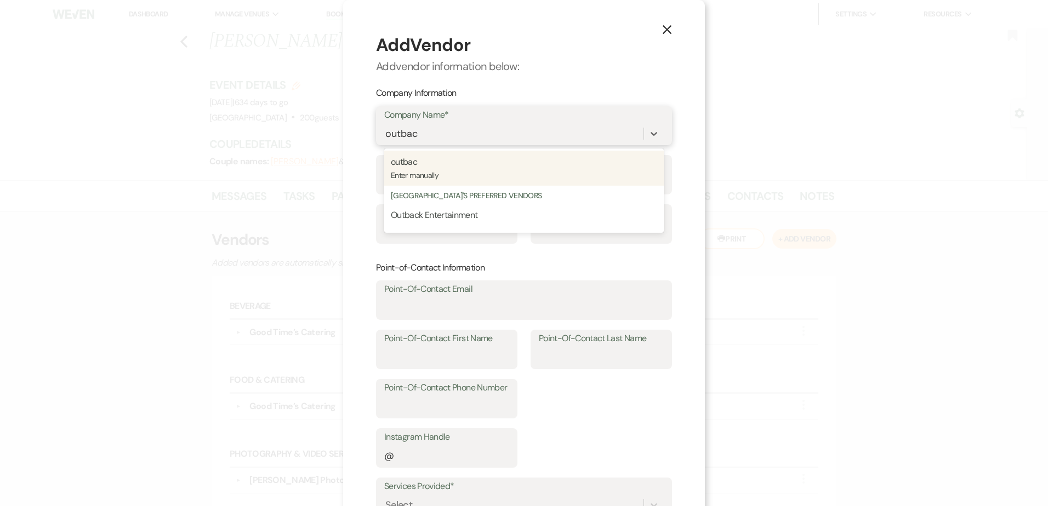
type input "outback"
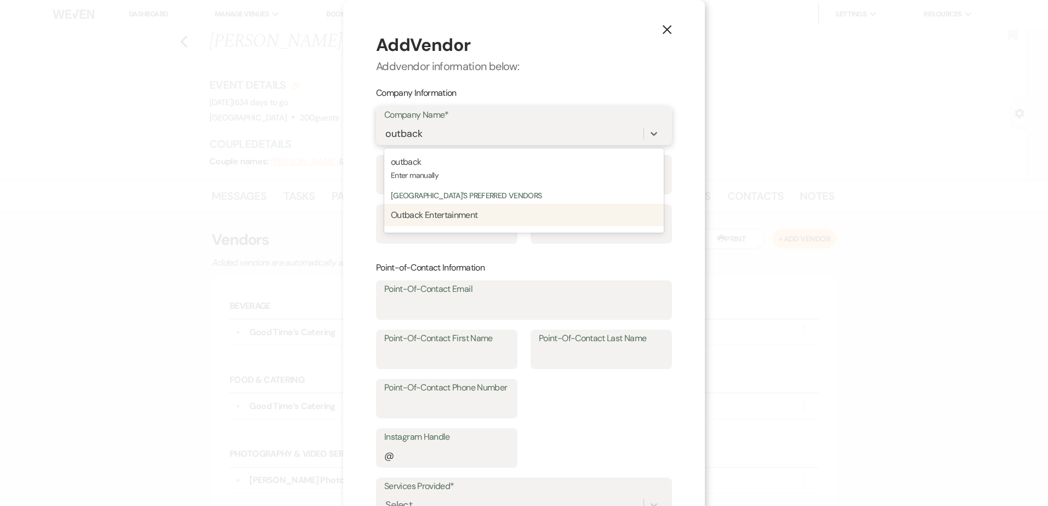
click at [428, 214] on span "Outback Entertainment" at bounding box center [434, 215] width 87 height 12
type input "Holly@outbackentertainment.com"
type input "[PERSON_NAME]"
type input "Wieser"
type input "5078965550"
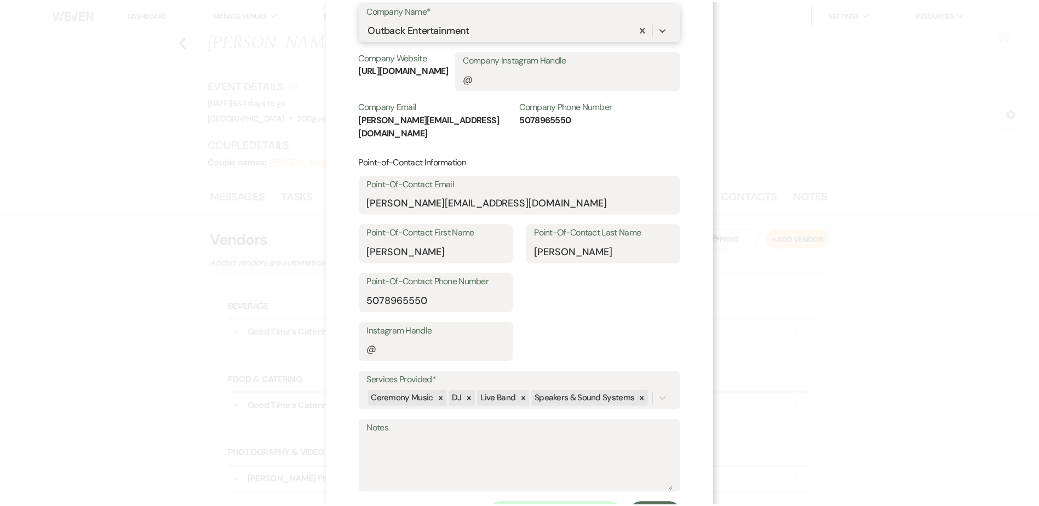
scroll to position [144, 0]
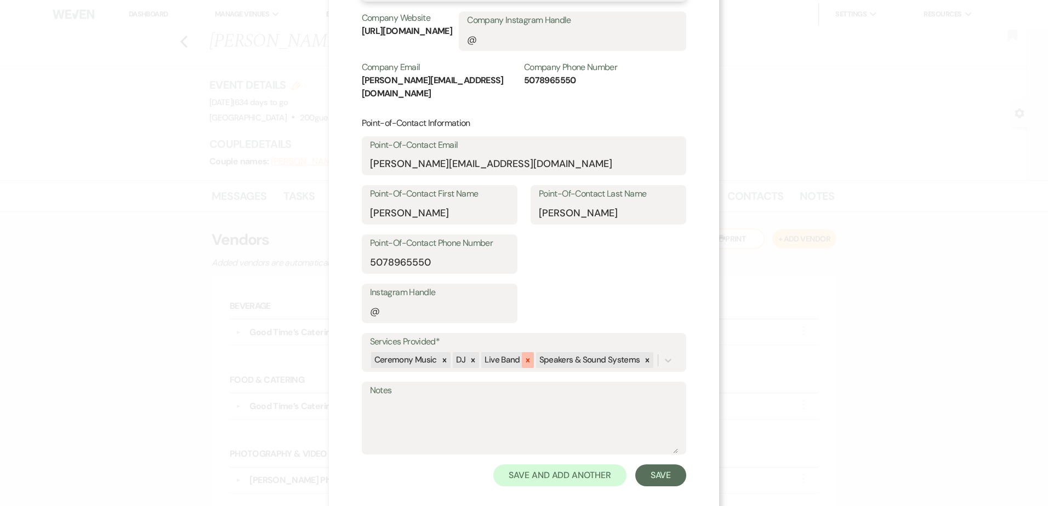
click at [524, 357] on icon at bounding box center [528, 361] width 8 height 8
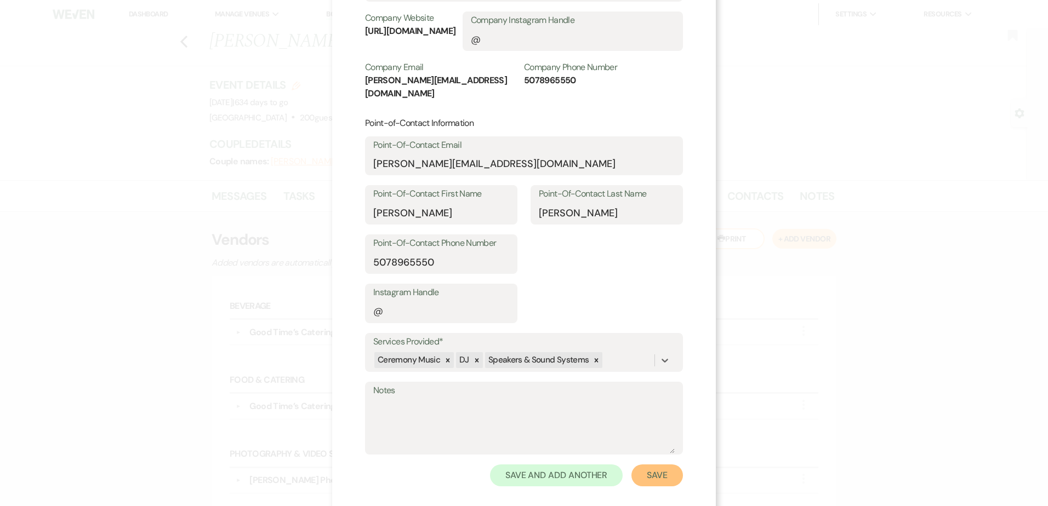
click at [652, 465] on button "Save" at bounding box center [657, 476] width 52 height 22
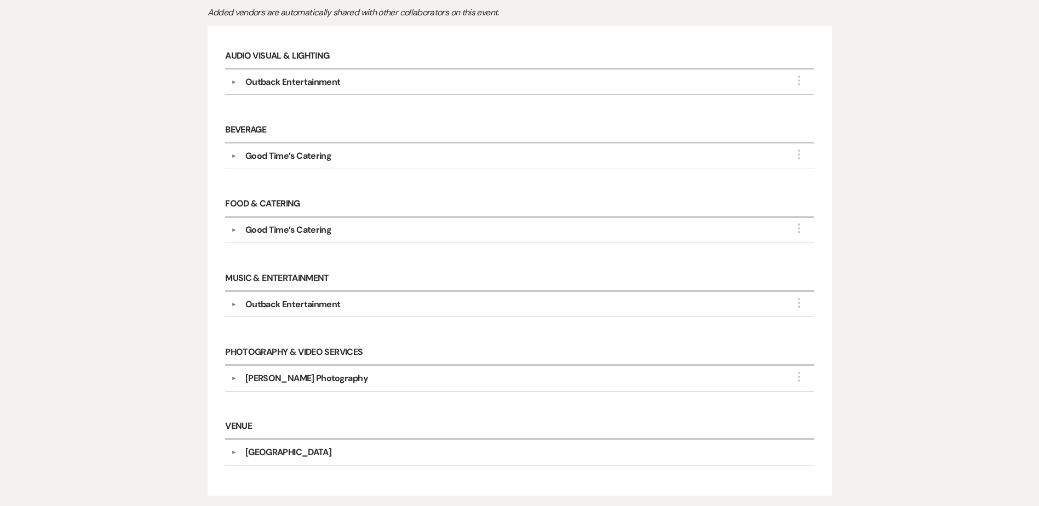
scroll to position [251, 0]
click at [317, 385] on div "▼ Sophie Jeanne Photography More Company Contact Information: Phone (507) 961-4…" at bounding box center [519, 377] width 589 height 25
click at [321, 379] on div "Sophie Jeanne Photography" at bounding box center [306, 378] width 123 height 13
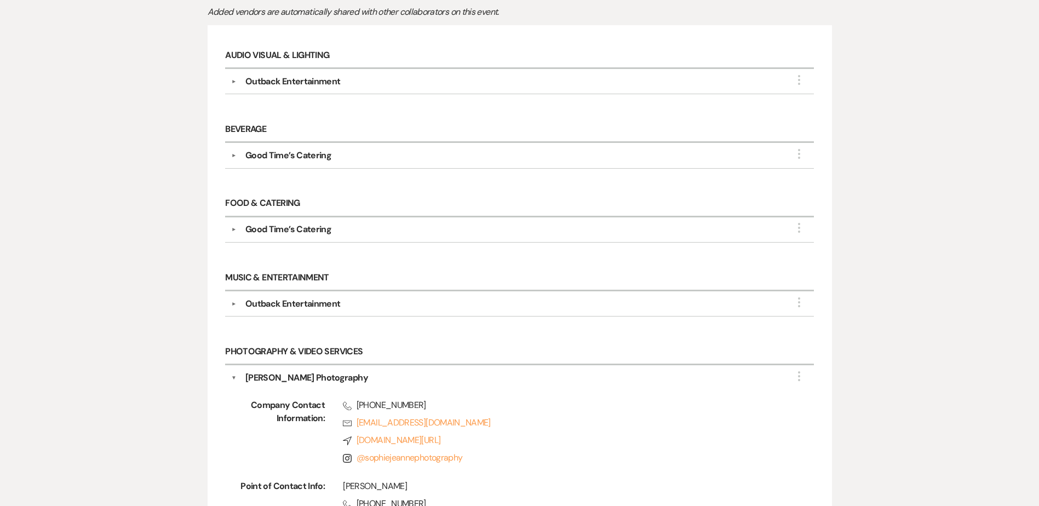
click at [321, 379] on div "Sophie Jeanne Photography" at bounding box center [306, 378] width 123 height 13
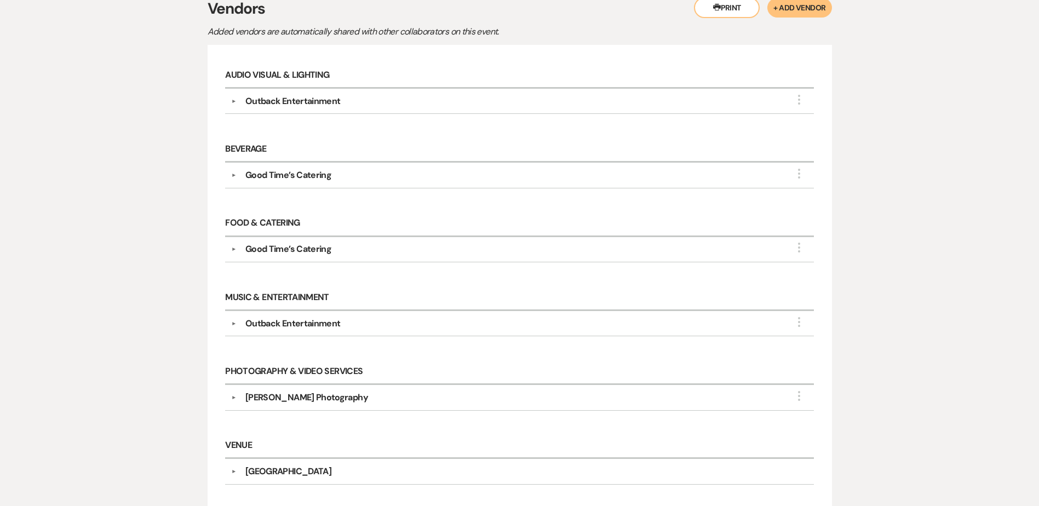
scroll to position [0, 0]
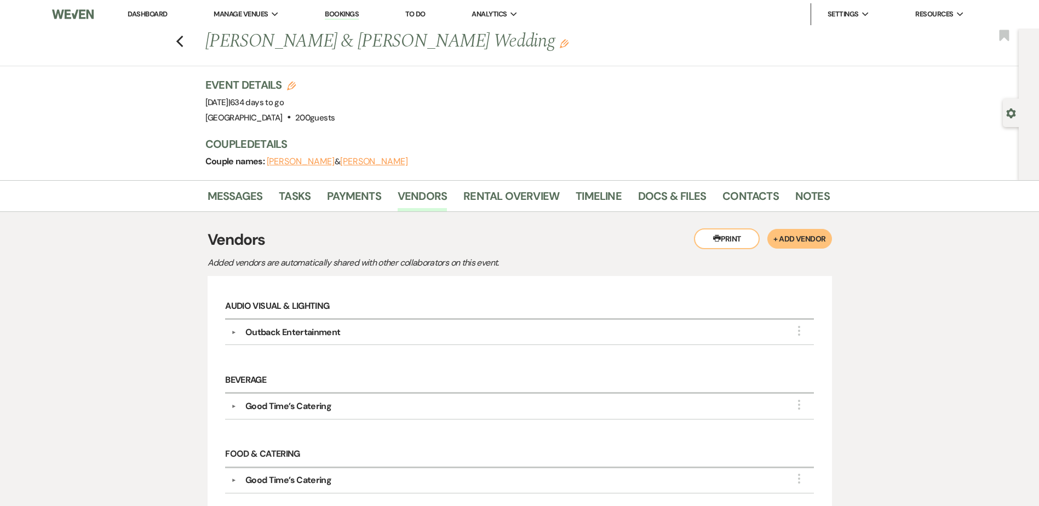
click at [156, 10] on link "Dashboard" at bounding box center [147, 13] width 39 height 9
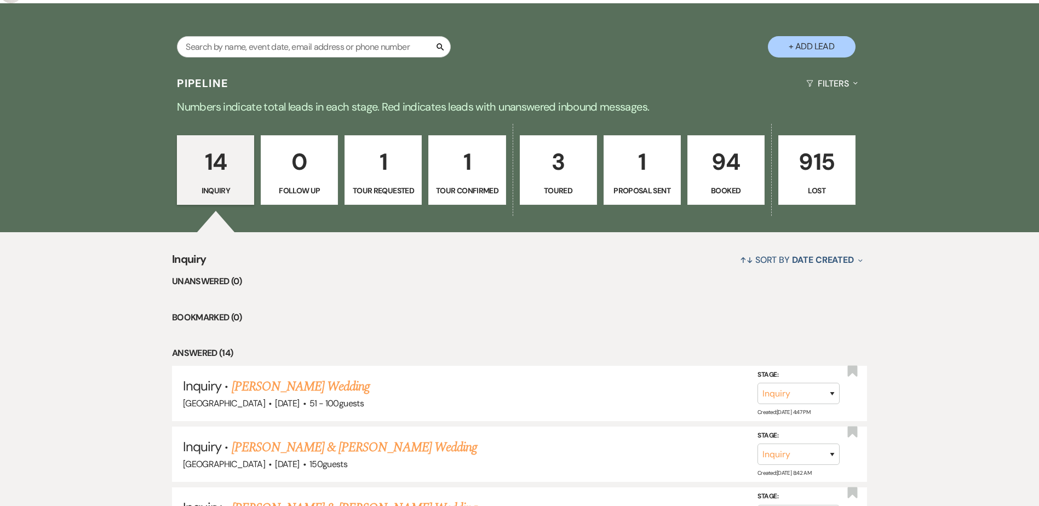
scroll to position [95, 0]
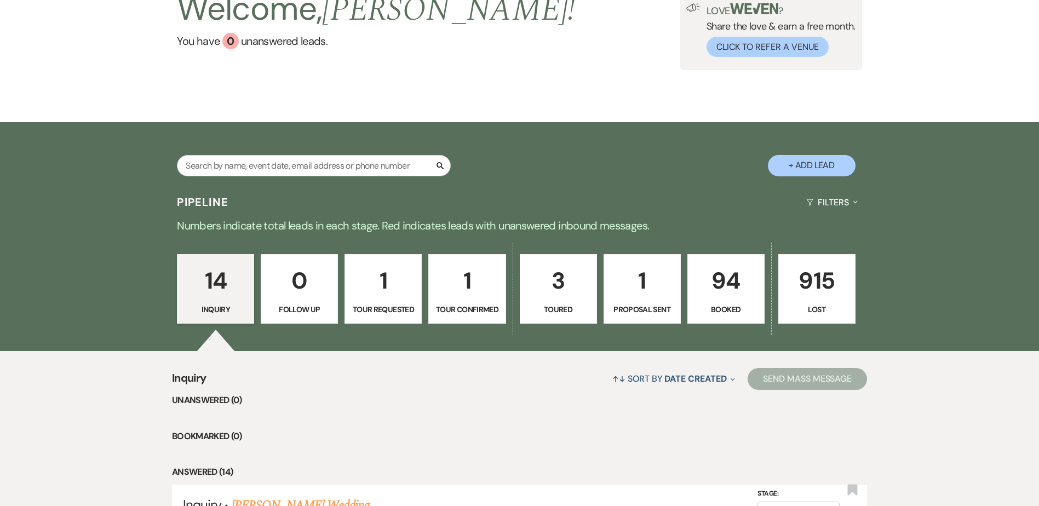
click at [721, 289] on p "94" at bounding box center [726, 280] width 63 height 37
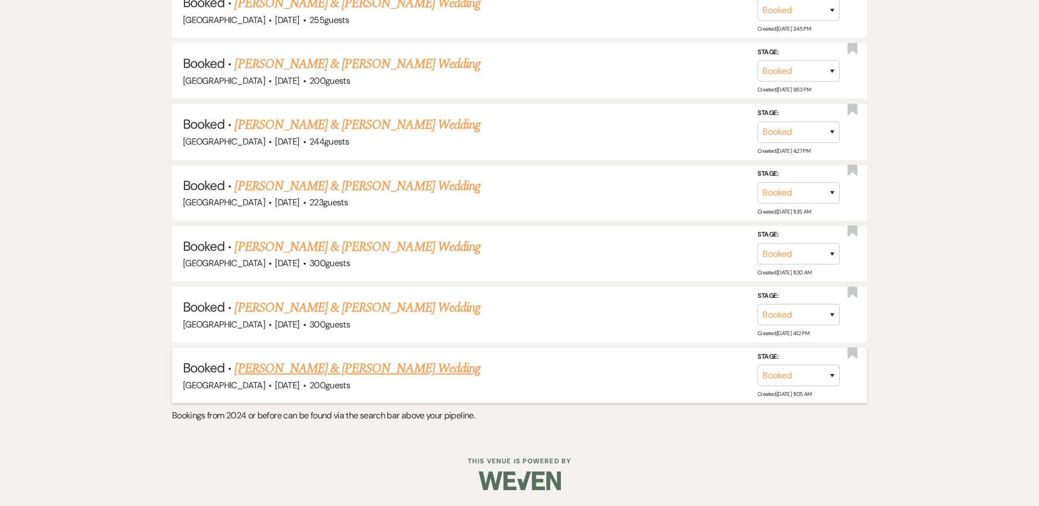
scroll to position [3517, 0]
click at [421, 362] on link "[PERSON_NAME] & [PERSON_NAME] Wedding" at bounding box center [357, 368] width 245 height 20
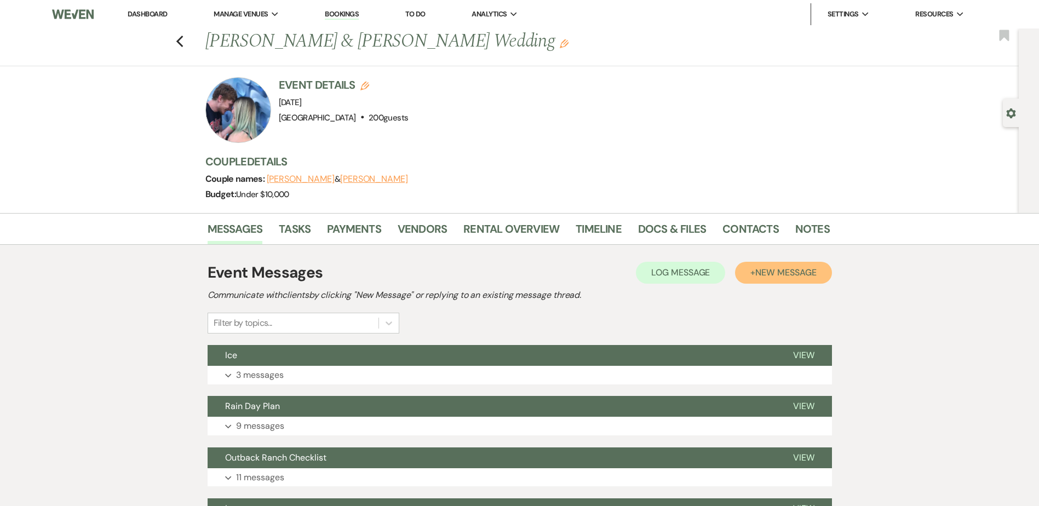
click at [793, 276] on span "New Message" at bounding box center [786, 273] width 61 height 12
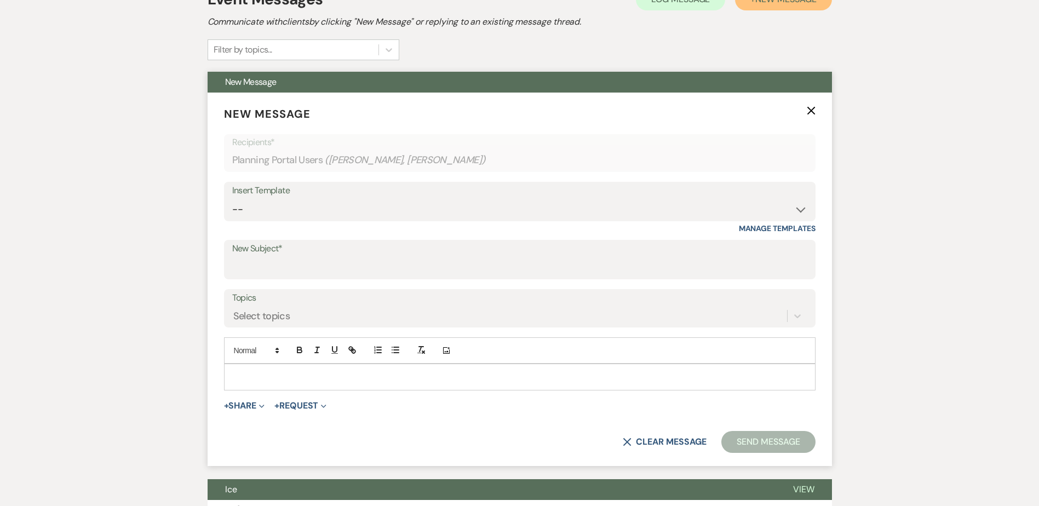
scroll to position [274, 0]
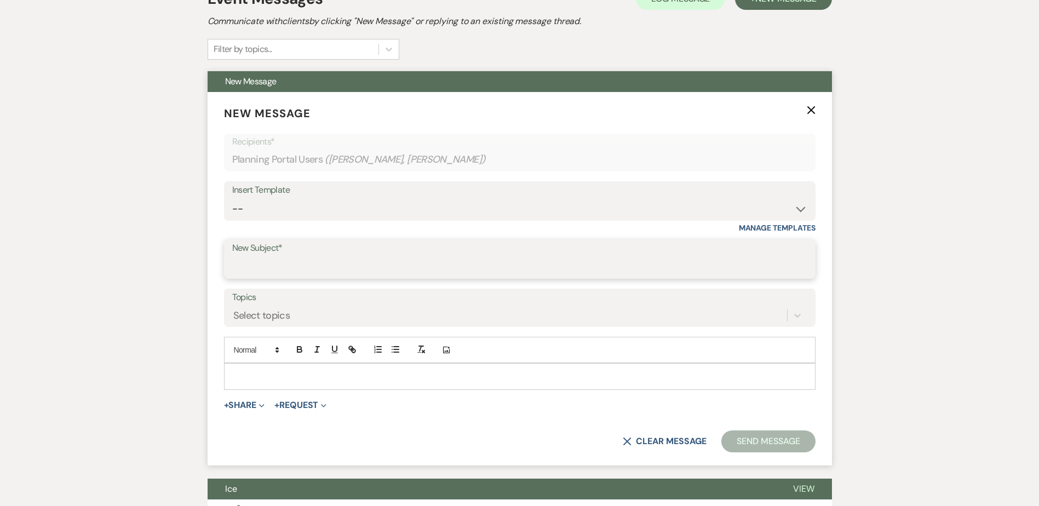
click at [279, 266] on input "New Subject*" at bounding box center [519, 266] width 575 height 21
type input "Left Items"
click at [287, 374] on p at bounding box center [520, 376] width 574 height 12
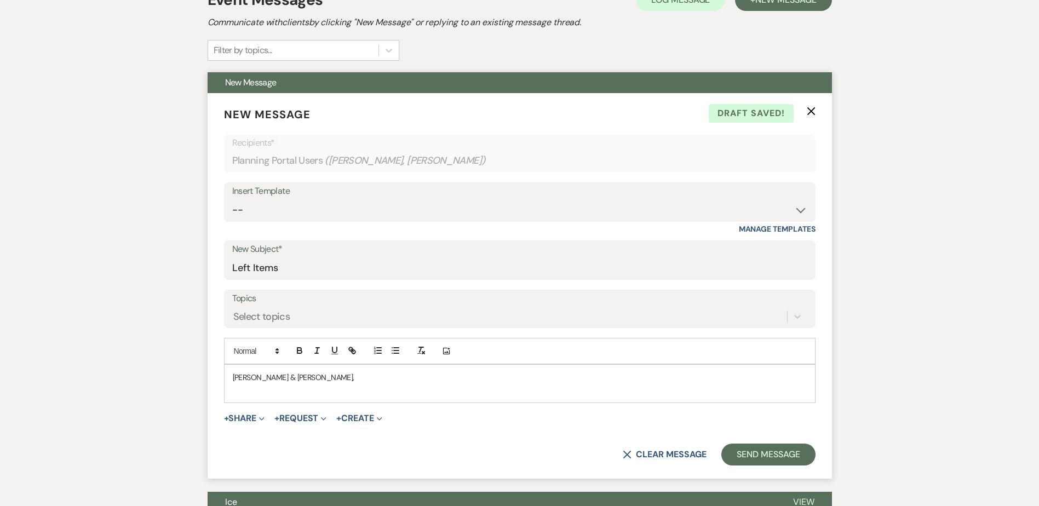
scroll to position [273, 0]
click at [241, 379] on p "Haley & Parker," at bounding box center [520, 377] width 574 height 12
click at [277, 391] on p at bounding box center [520, 390] width 574 height 12
click at [415, 389] on p "Hi! Hopefully you are removed from the weekend!!" at bounding box center [520, 390] width 574 height 12
click at [671, 388] on p "Hi! Hopefully you are removed from the weekend!! I have atatched a picture of a…" at bounding box center [520, 390] width 574 height 12
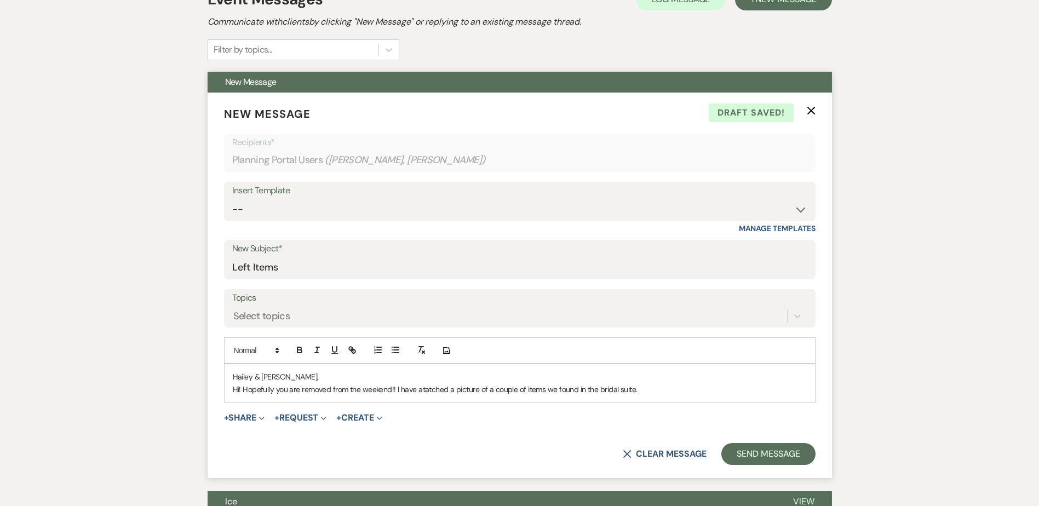
drag, startPoint x: 315, startPoint y: 389, endPoint x: 321, endPoint y: 397, distance: 10.3
click at [317, 392] on p "Hi! Hopefully you are removed from the weekend!! I have atatched a picture of a…" at bounding box center [520, 390] width 574 height 12
click at [385, 390] on p "Hi! Hopefully you are recoved from the weekend!! I have atatched a picture of a…" at bounding box center [520, 390] width 574 height 12
click at [443, 389] on p "Hi! Hopefully you are recovered from the weekend!! I have atatched a picture of…" at bounding box center [520, 390] width 574 height 12
click at [652, 387] on p "Hi! Hopefully you are recovered from the weekend!! I have atatched a picture of…" at bounding box center [520, 390] width 574 height 12
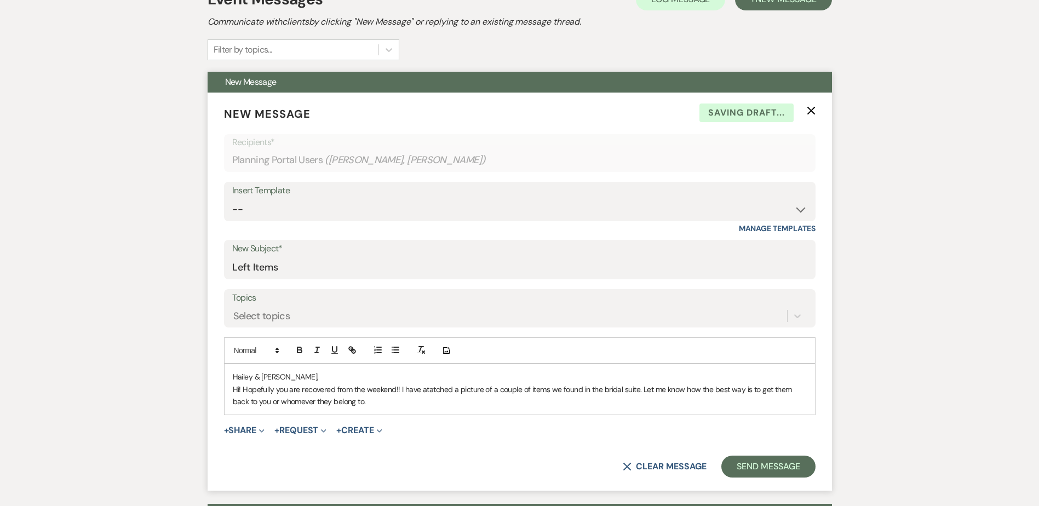
drag, startPoint x: 346, startPoint y: 399, endPoint x: 290, endPoint y: 393, distance: 56.3
click at [343, 397] on p "Hi! Hopefully you are recovered from the weekend!! I have atatched a picture of…" at bounding box center [520, 396] width 574 height 25
click at [391, 403] on p "Hi! Hopefully you are recovered from the weekend!! I have atatched a picture of…" at bounding box center [520, 396] width 574 height 25
click at [258, 434] on button "+ Share Expand" at bounding box center [244, 430] width 41 height 9
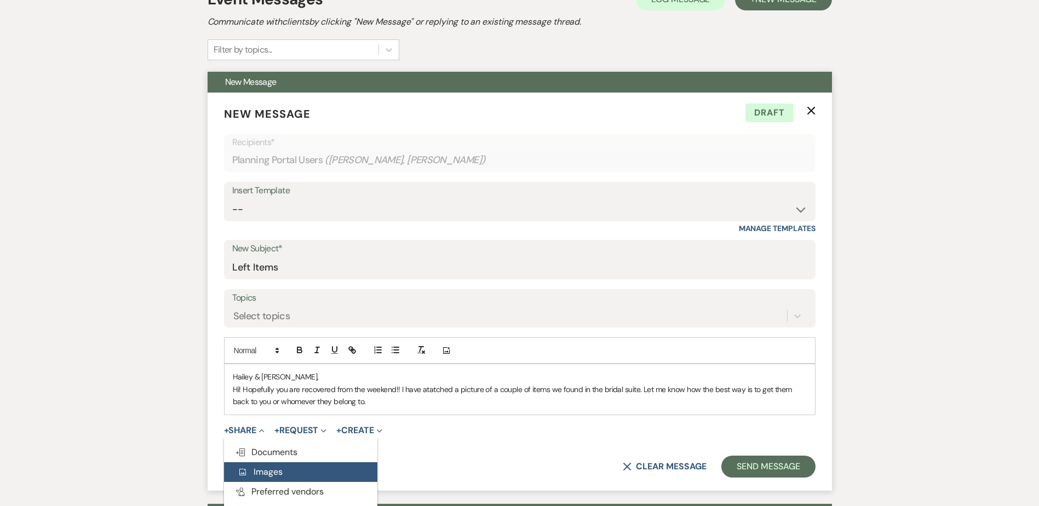
click at [272, 473] on span "Add Photo Images" at bounding box center [259, 472] width 45 height 12
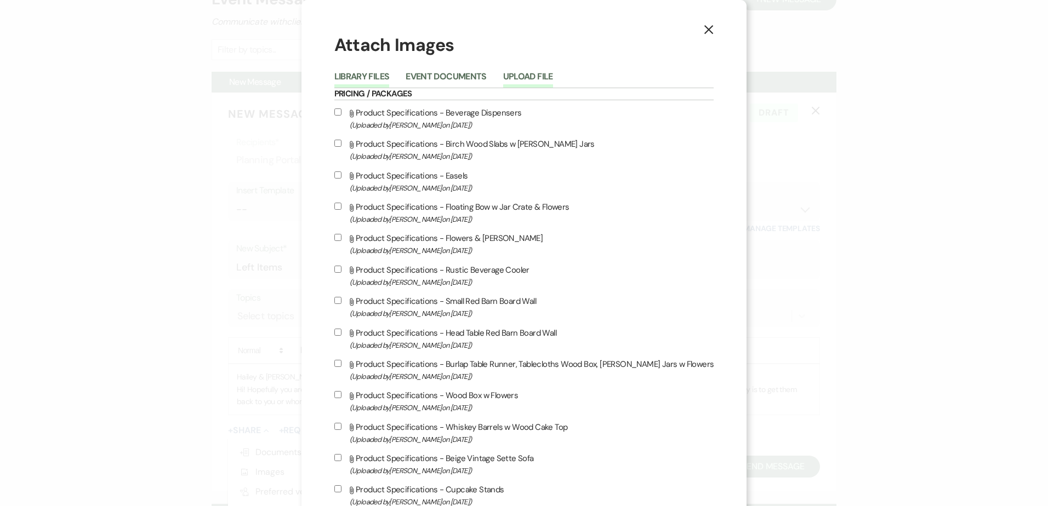
click at [536, 77] on button "Upload File" at bounding box center [528, 79] width 50 height 15
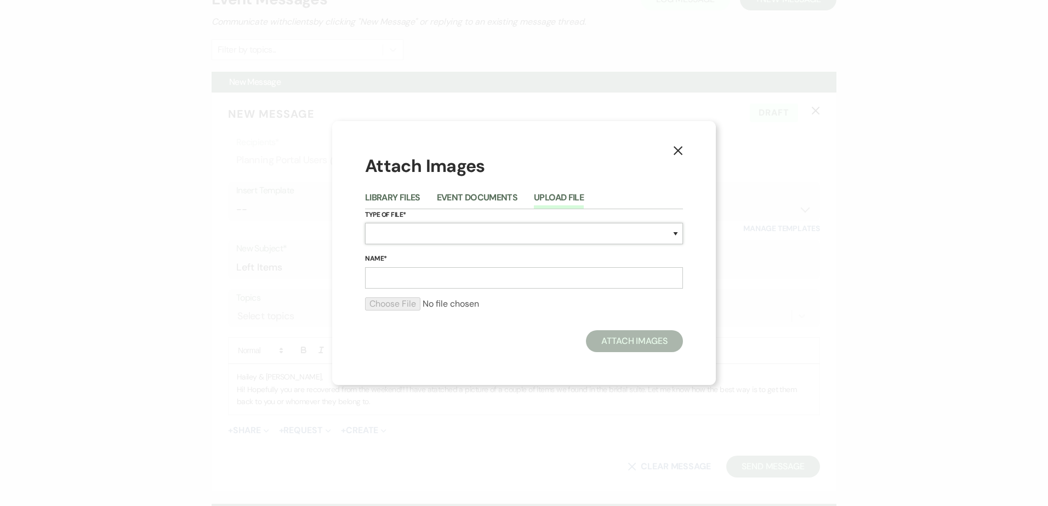
click at [398, 242] on select "Special Event Insurance Vendor Certificate of Insurance Contracts / Rental Agre…" at bounding box center [524, 233] width 318 height 21
select select "0"
click at [365, 223] on select "Special Event Insurance Vendor Certificate of Insurance Contracts / Rental Agre…" at bounding box center [524, 233] width 318 height 21
click at [406, 274] on input "Name*" at bounding box center [524, 277] width 318 height 21
type input "Left Items"
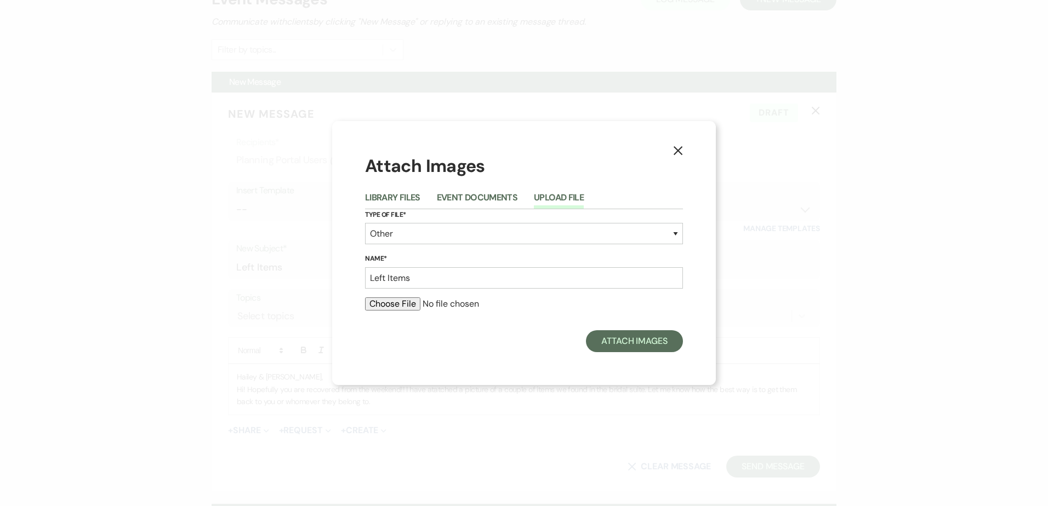
click at [389, 302] on input "file" at bounding box center [524, 304] width 318 height 13
type input "C:\fakepath\IMG_7372.jpg"
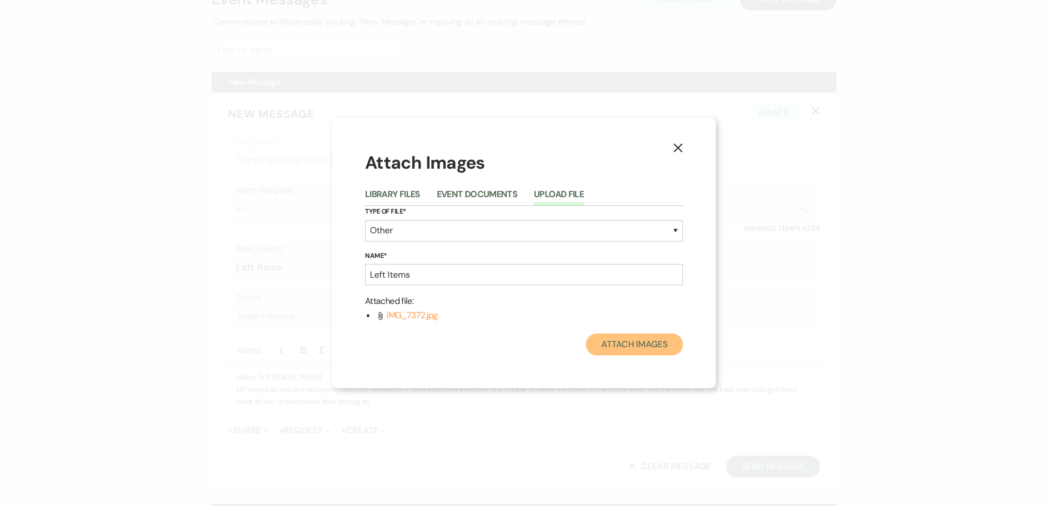
click at [626, 344] on button "Attach Images" at bounding box center [634, 345] width 97 height 22
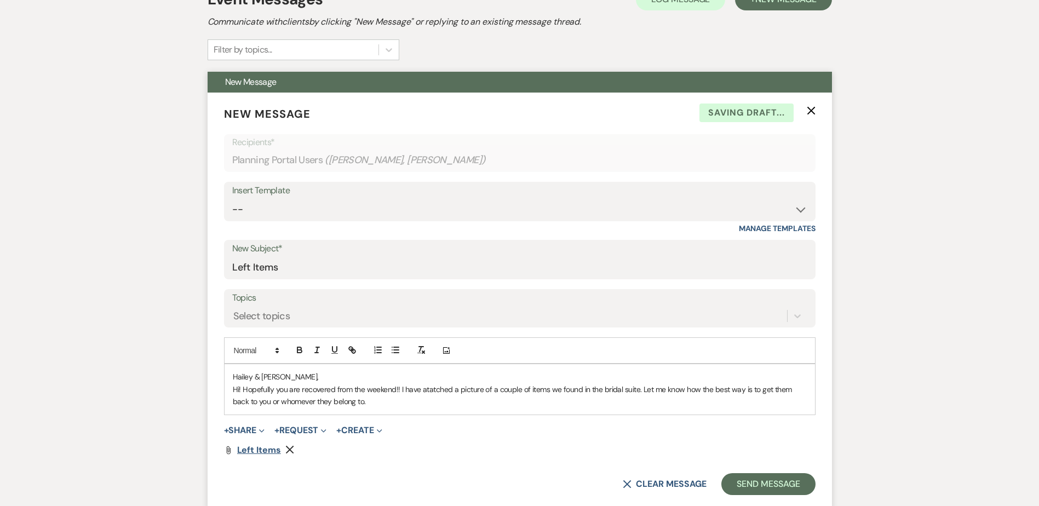
click at [248, 452] on span "Left Items" at bounding box center [259, 450] width 44 height 12
click at [385, 405] on p "Hi! Hopefully you are recovered from the weekend!! I have atatched a picture of…" at bounding box center [520, 396] width 574 height 25
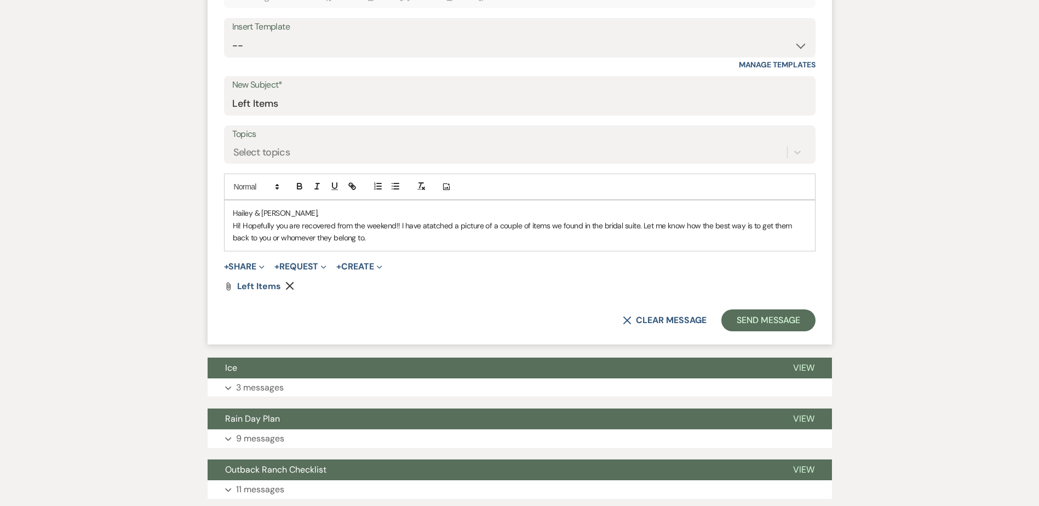
scroll to position [438, 0]
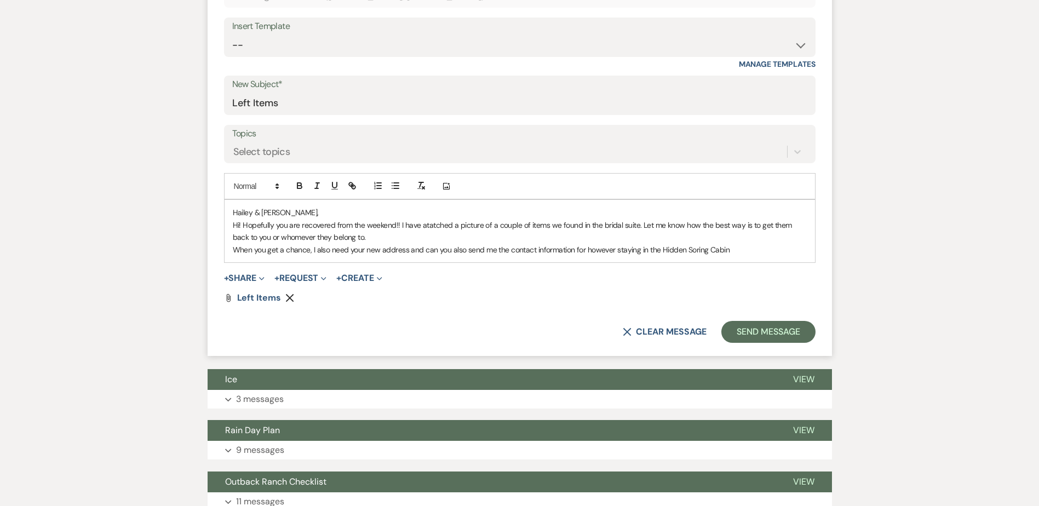
click at [739, 249] on p "When you get a chance, I also need your new address and can you also send me th…" at bounding box center [520, 250] width 574 height 12
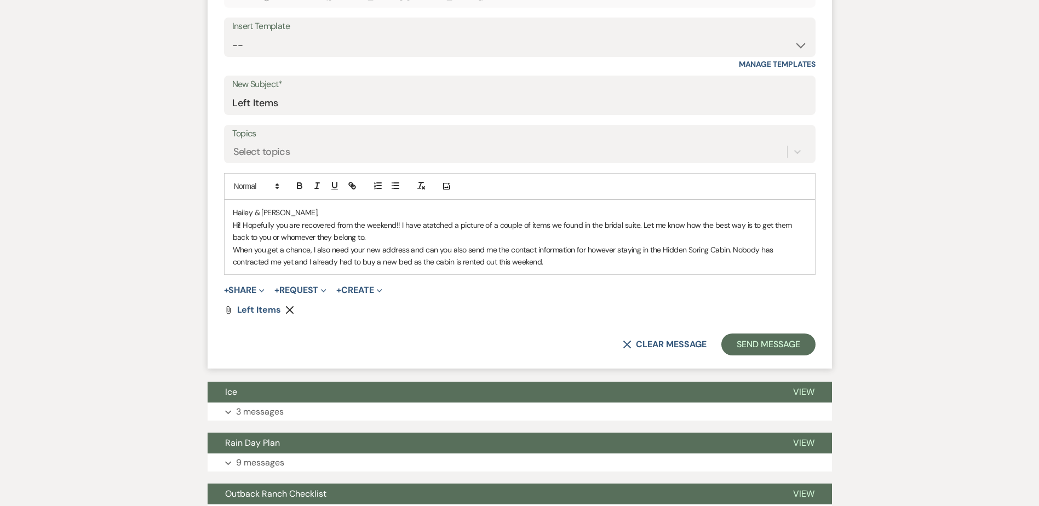
drag, startPoint x: 510, startPoint y: 261, endPoint x: 525, endPoint y: 290, distance: 32.6
click at [513, 266] on p "When you get a chance, I also need your new address and can you also send me th…" at bounding box center [520, 256] width 574 height 25
click at [605, 264] on p "When you get a chance, I also need your new address and can you also send me th…" at bounding box center [520, 256] width 574 height 25
drag, startPoint x: 694, startPoint y: 249, endPoint x: 703, endPoint y: 290, distance: 41.6
click at [694, 250] on p "When you get a chance, I also need your new address and can you also send me th…" at bounding box center [520, 256] width 574 height 25
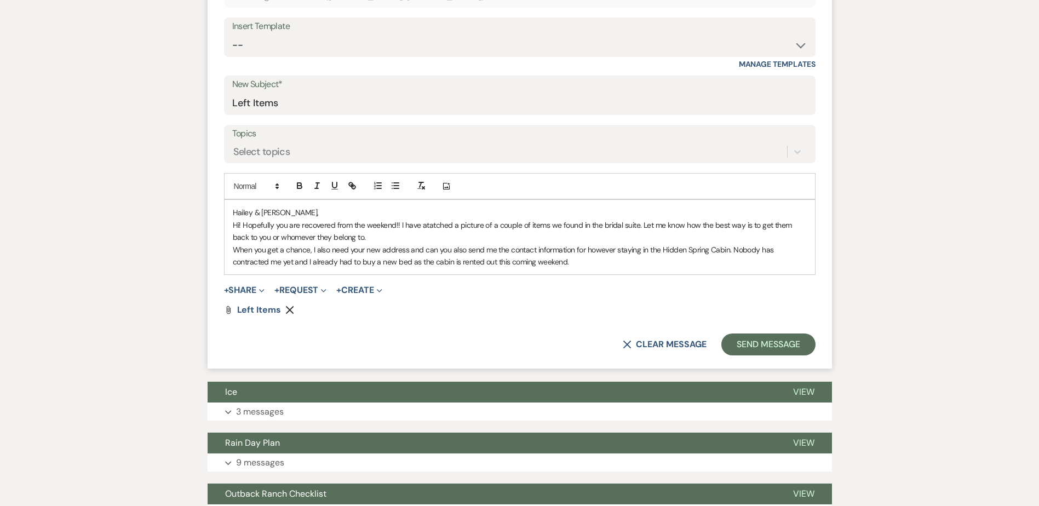
click at [706, 249] on p "When you get a chance, I also need your new address and can you also send me th…" at bounding box center [520, 256] width 574 height 25
click at [710, 258] on p "When you get a chance, I also need your new address and can you also send me th…" at bounding box center [520, 256] width 574 height 25
drag, startPoint x: 730, startPoint y: 251, endPoint x: 744, endPoint y: 288, distance: 39.7
click at [735, 264] on p "When you get a chance, I also need your new address and can you also send me th…" at bounding box center [520, 256] width 574 height 25
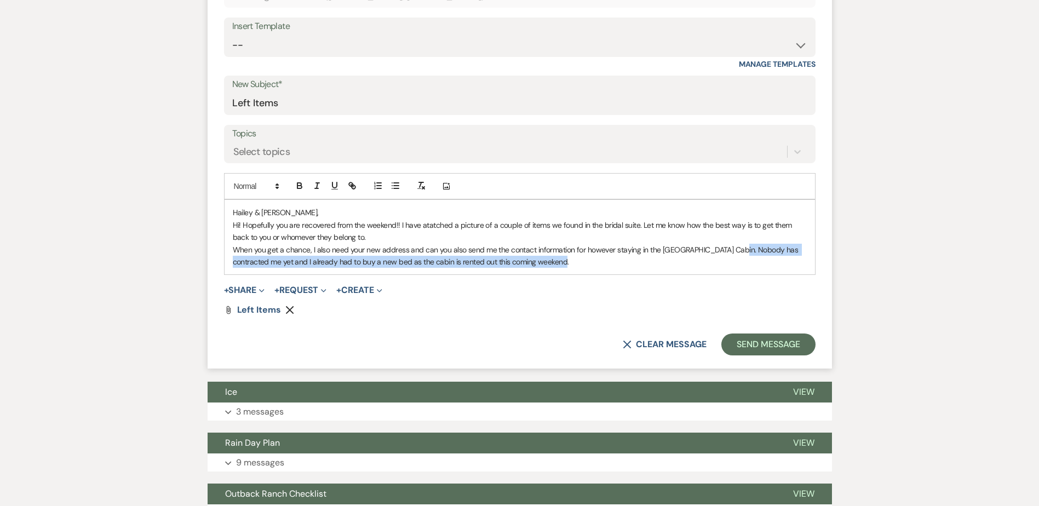
drag, startPoint x: 732, startPoint y: 252, endPoint x: 737, endPoint y: 277, distance: 26.2
click at [732, 252] on p "When you get a chance, I also need your new address and can you also send me th…" at bounding box center [520, 256] width 574 height 25
click at [732, 249] on p "When you get a chance, I also need your new address and can you also send me th…" at bounding box center [520, 256] width 574 height 25
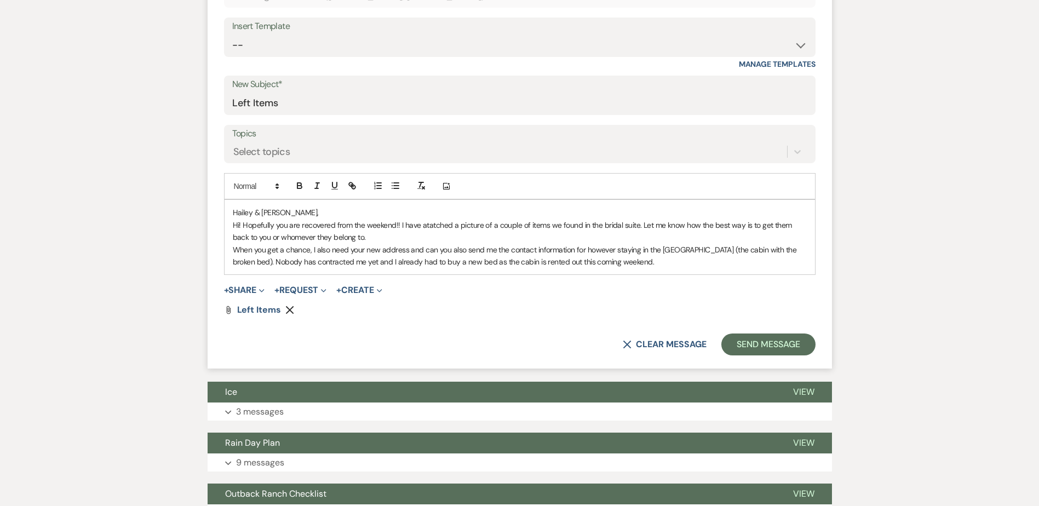
click at [693, 261] on p "When you get a chance, I also need your new address and can you also send me th…" at bounding box center [520, 256] width 574 height 25
drag, startPoint x: 335, startPoint y: 260, endPoint x: 341, endPoint y: 271, distance: 13.3
click at [340, 267] on p "When you get a chance, I also need your new address and can you also send me th…" at bounding box center [520, 256] width 574 height 25
click at [652, 260] on p "When you get a chance, I also need your new address and can you also send me th…" at bounding box center [520, 256] width 574 height 25
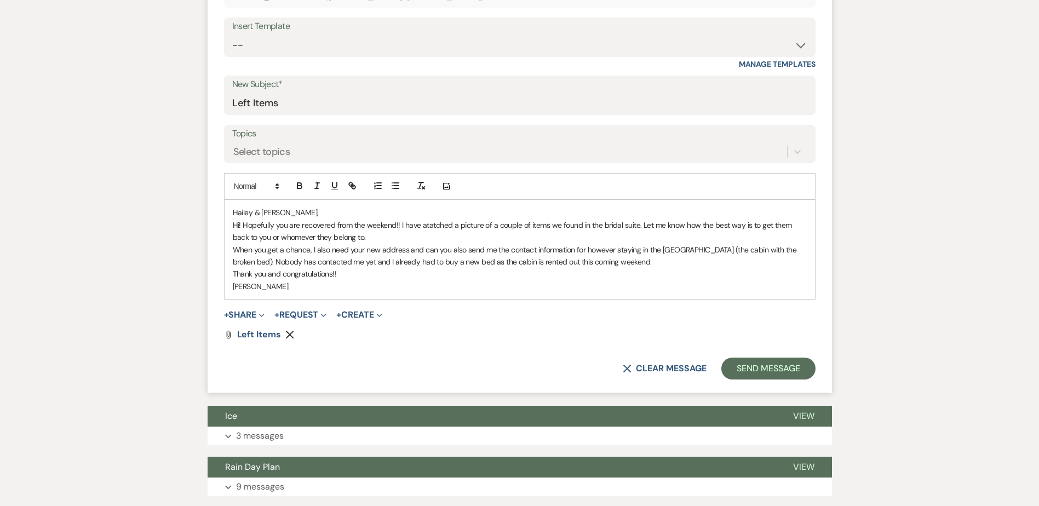
drag, startPoint x: 638, startPoint y: 249, endPoint x: 655, endPoint y: 291, distance: 45.5
click at [640, 257] on p "When you get a chance, I also need your new address and can you also send me th…" at bounding box center [520, 256] width 574 height 25
drag, startPoint x: 642, startPoint y: 251, endPoint x: 639, endPoint y: 262, distance: 11.2
click at [642, 252] on p "When you get a chance, I also need your new address and can you also send me th…" at bounding box center [520, 256] width 574 height 25
click at [638, 253] on p "When you get a chance, I also need your new address and can you also send me th…" at bounding box center [520, 256] width 574 height 25
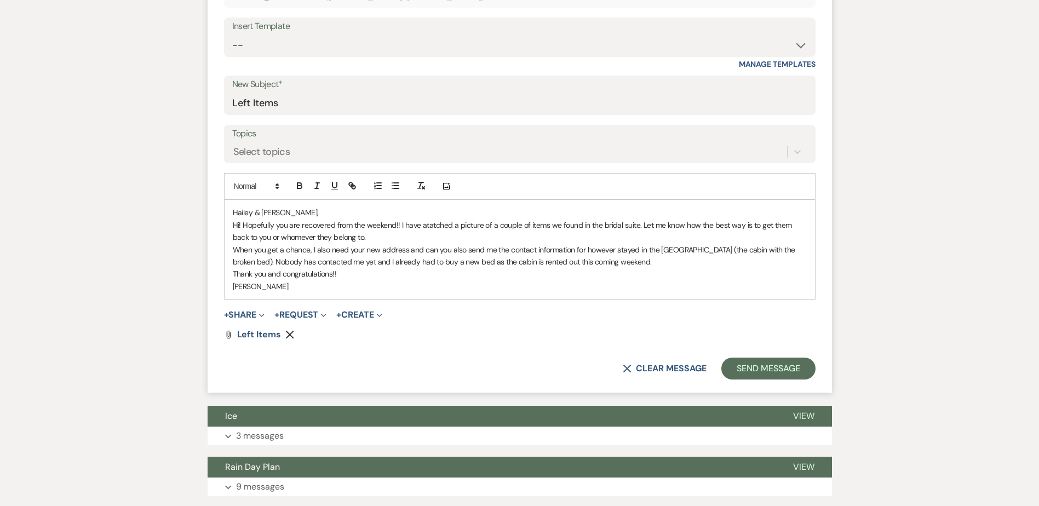
click at [721, 277] on p "Thank you and congratulations!!" at bounding box center [520, 274] width 574 height 12
drag, startPoint x: 442, startPoint y: 265, endPoint x: 455, endPoint y: 260, distance: 13.9
click at [455, 260] on p "When you get a chance, I also need your new address and can you also send me th…" at bounding box center [520, 256] width 574 height 25
click at [476, 271] on p "Thank you and congratulations!!" at bounding box center [520, 274] width 574 height 12
click at [467, 283] on p "[PERSON_NAME]" at bounding box center [520, 287] width 574 height 12
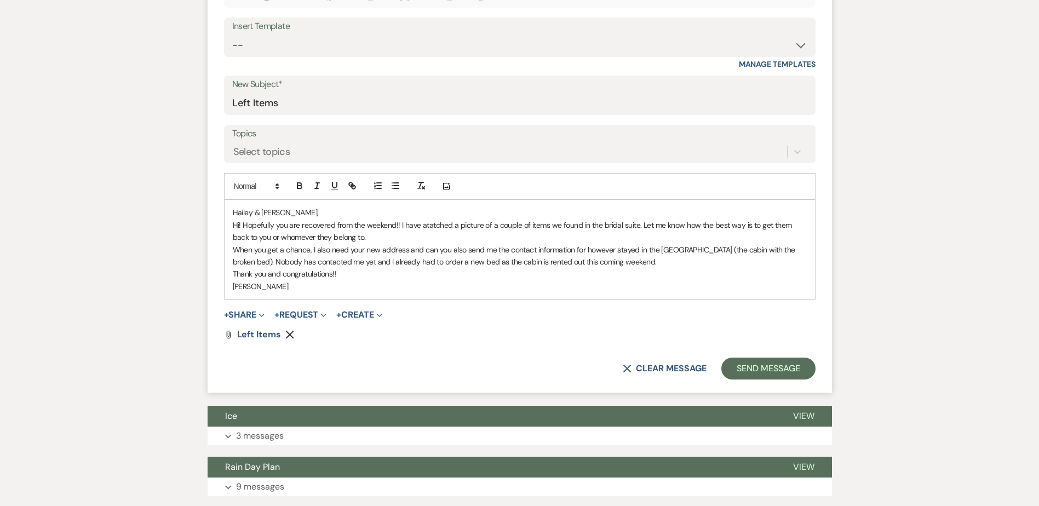
click at [418, 262] on p "When you get a chance, I also need your new address and can you also send me th…" at bounding box center [520, 256] width 574 height 25
click at [420, 273] on p "Thank you and congratulations!!" at bounding box center [520, 274] width 574 height 12
click at [390, 262] on p "When you get a chance, I also need your new address and can you also send me th…" at bounding box center [520, 256] width 574 height 25
click at [393, 276] on p "Thank you and congratulations!!" at bounding box center [520, 274] width 574 height 12
click at [412, 282] on p "[PERSON_NAME]" at bounding box center [520, 287] width 574 height 12
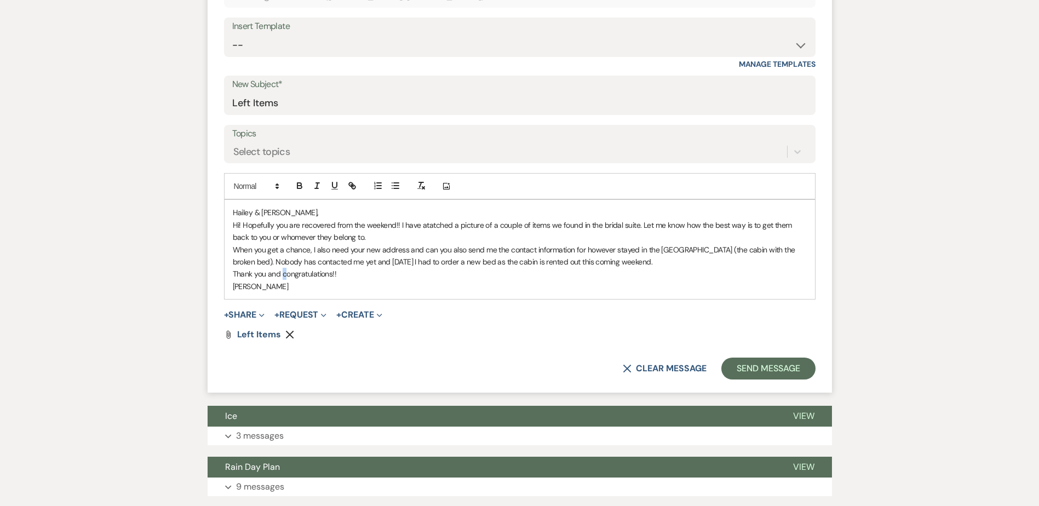
click at [285, 273] on p "Thank you and congratulations!!" at bounding box center [520, 274] width 574 height 12
click at [323, 286] on p "[PERSON_NAME]" at bounding box center [520, 287] width 574 height 12
click at [789, 368] on button "Send Message" at bounding box center [769, 369] width 94 height 22
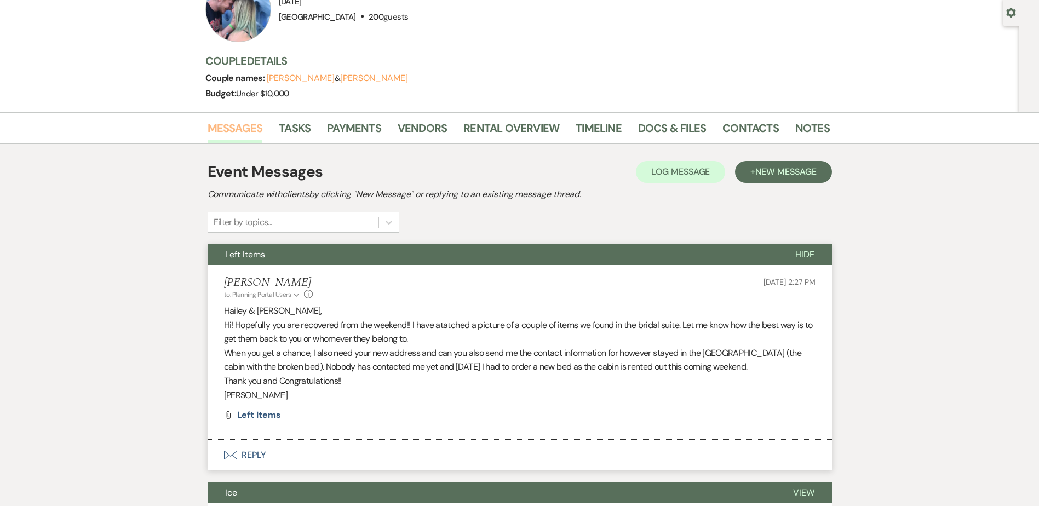
scroll to position [0, 0]
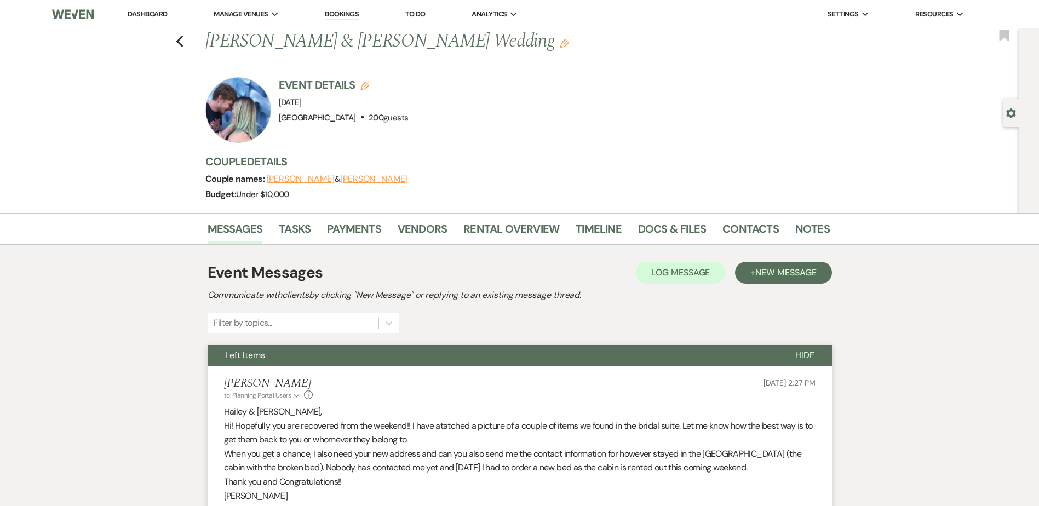
click at [159, 15] on link "Dashboard" at bounding box center [147, 13] width 39 height 9
